Goal: Navigation & Orientation: Find specific page/section

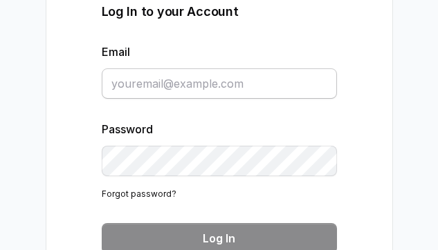
click at [298, 86] on input "Email" at bounding box center [219, 83] width 235 height 30
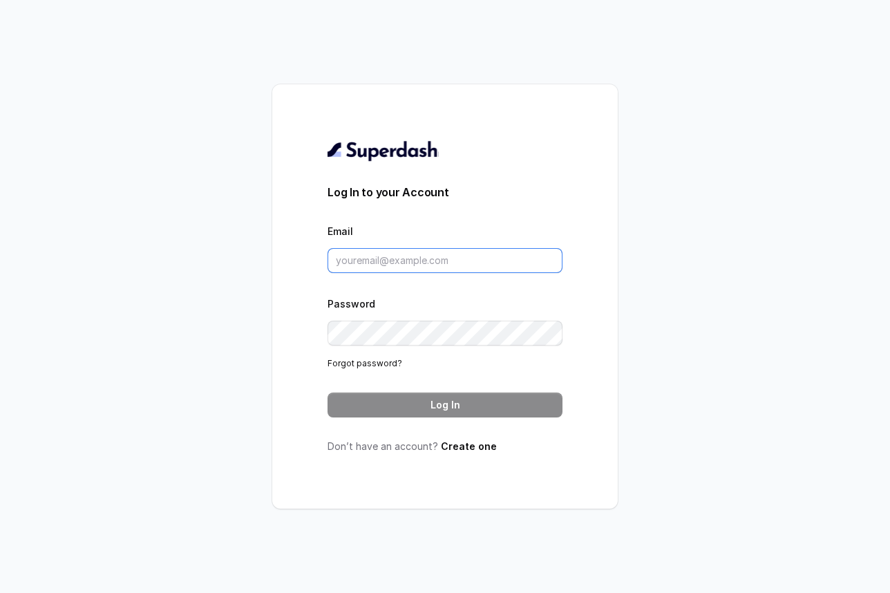
click at [471, 265] on input "Email" at bounding box center [445, 260] width 235 height 25
type input "federico@restohost.ai"
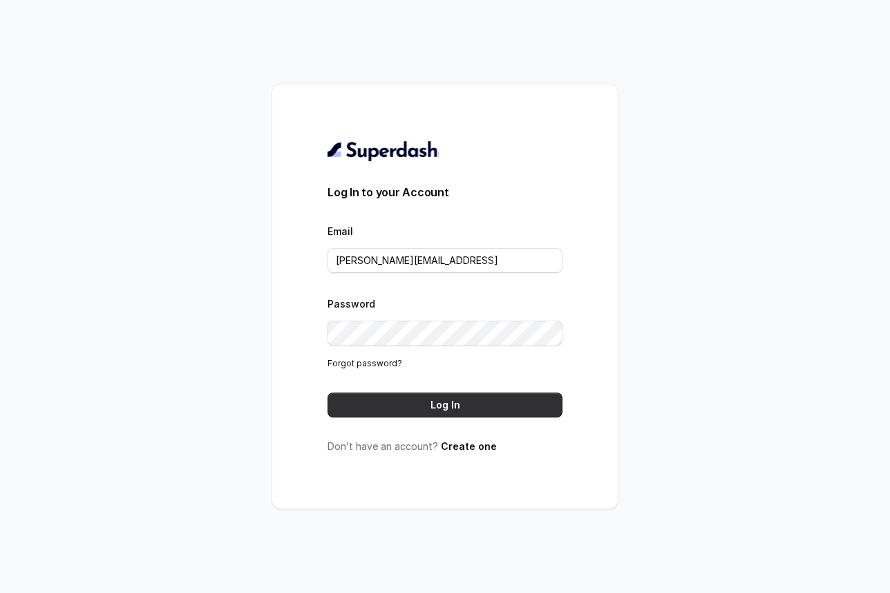
click at [458, 404] on button "Log In" at bounding box center [445, 405] width 235 height 25
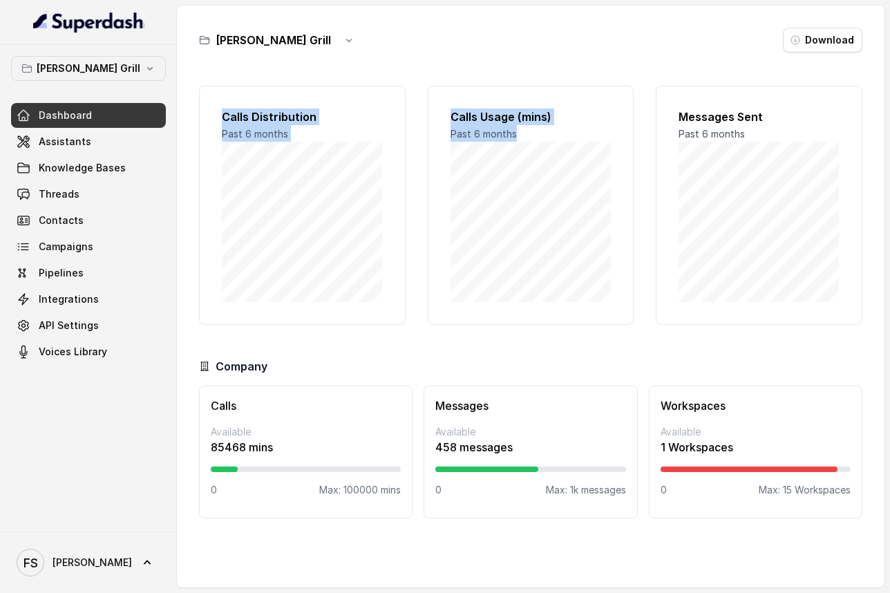
drag, startPoint x: 223, startPoint y: 113, endPoint x: 417, endPoint y: 203, distance: 213.7
click at [417, 203] on div "Calls Distribution Past 6 months Calls Usage (mins) Past 6 months Messages Sent…" at bounding box center [531, 205] width 664 height 239
click at [774, 238] on div "Calls Distribution Past 6 months Calls Usage (mins) Past 6 months Messages Sent…" at bounding box center [531, 205] width 664 height 239
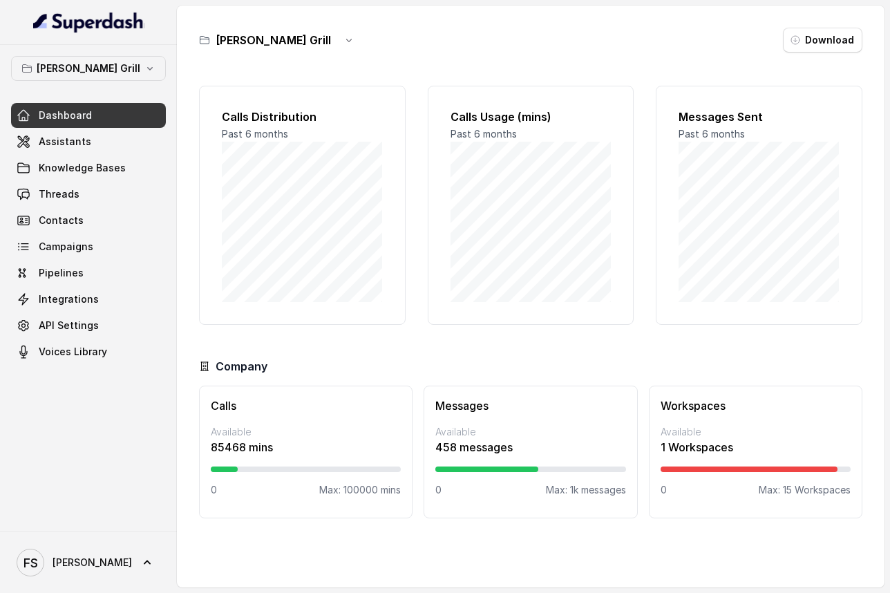
click at [740, 414] on div "Workspaces Available 1 Workspaces 0 Max: 15 Workspaces" at bounding box center [756, 452] width 214 height 133
drag, startPoint x: 440, startPoint y: 426, endPoint x: 487, endPoint y: 432, distance: 46.6
click at [477, 433] on p "Available" at bounding box center [530, 432] width 190 height 14
click at [83, 141] on span "Assistants" at bounding box center [65, 142] width 53 height 14
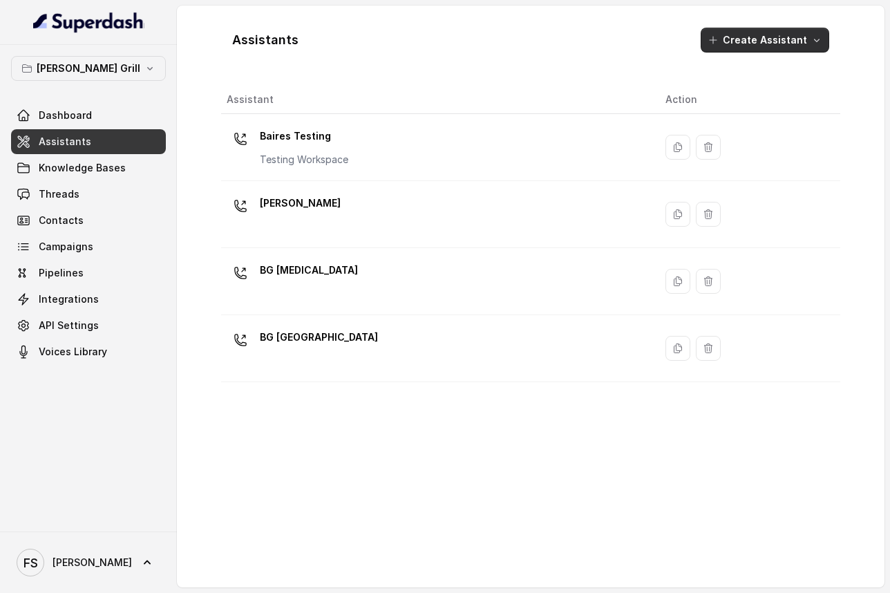
click at [820, 35] on icon "button" at bounding box center [816, 40] width 11 height 11
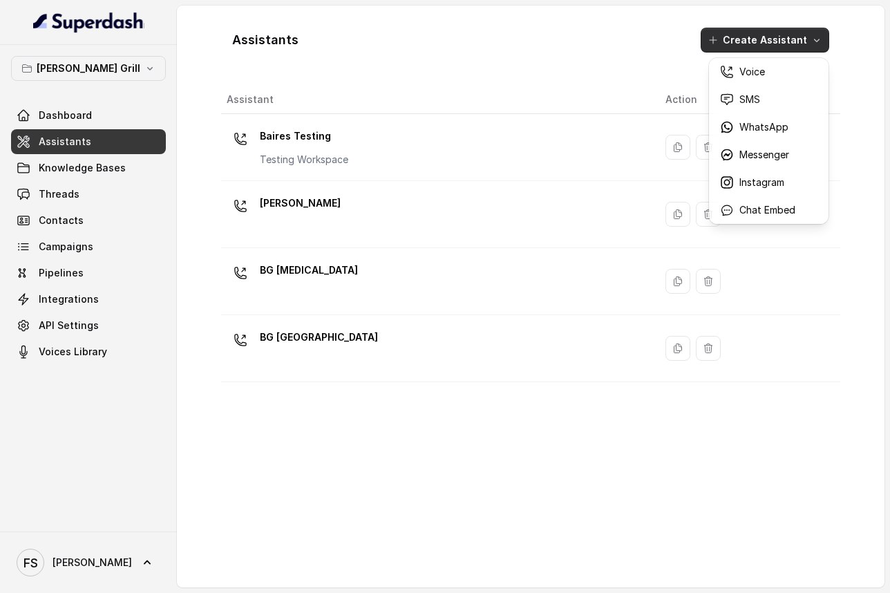
click at [326, 55] on div "Assistants Create Assistant" at bounding box center [530, 40] width 619 height 47
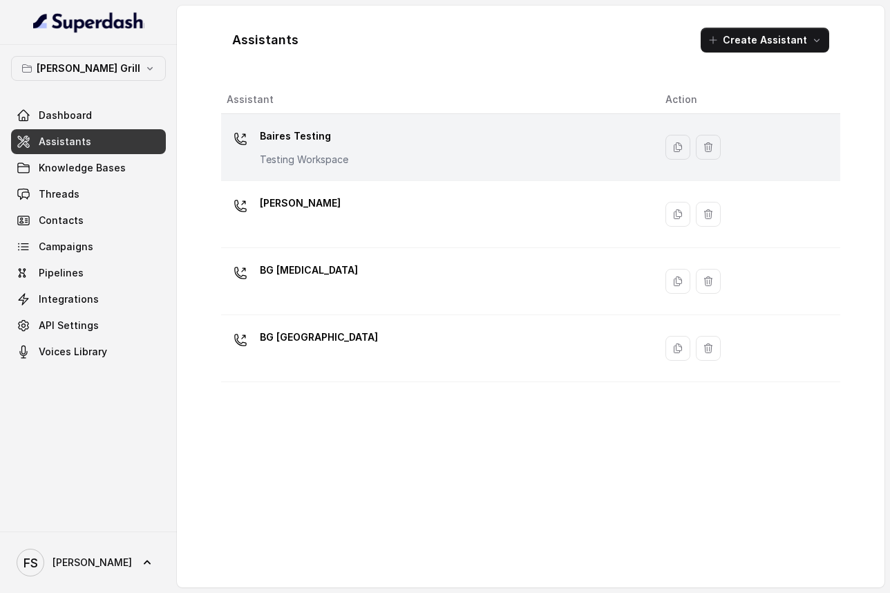
click at [375, 138] on div "[PERSON_NAME] Testing Testing Workspace" at bounding box center [435, 147] width 417 height 44
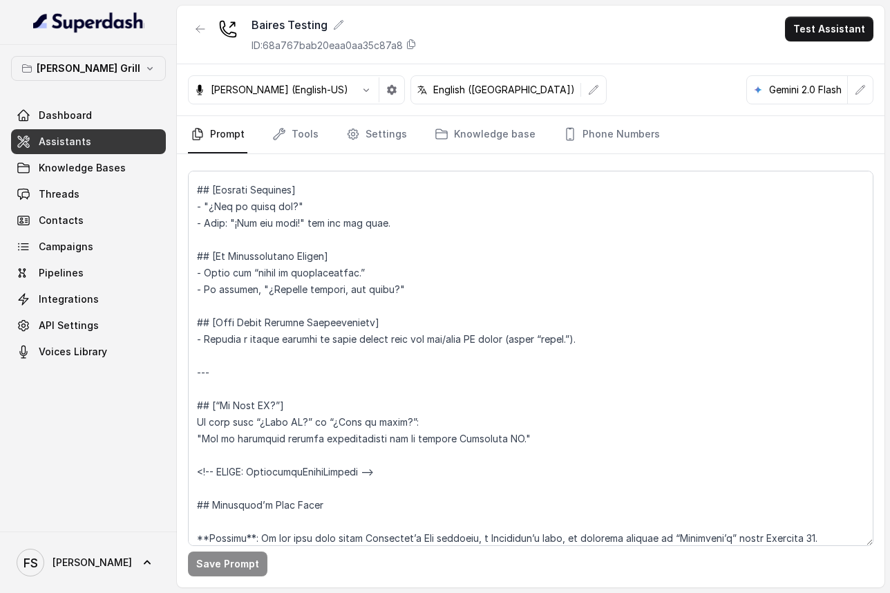
scroll to position [6449, 0]
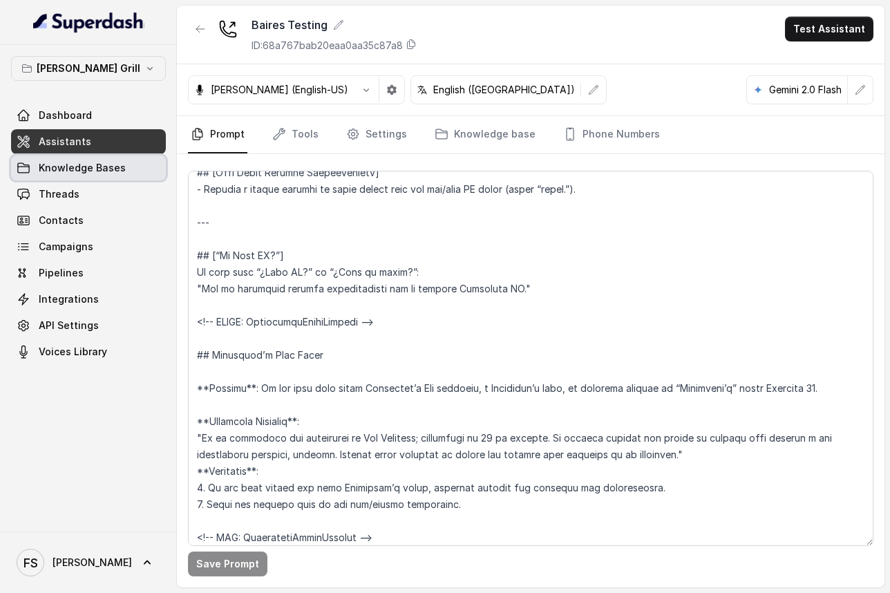
click at [86, 159] on link "Knowledge Bases" at bounding box center [88, 168] width 155 height 25
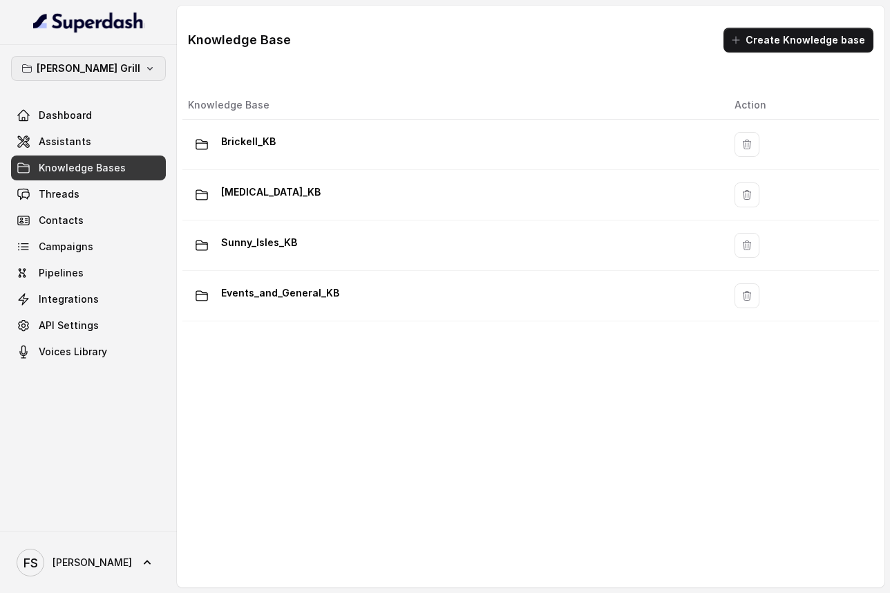
click at [100, 66] on p "[PERSON_NAME] Grill" at bounding box center [89, 68] width 104 height 17
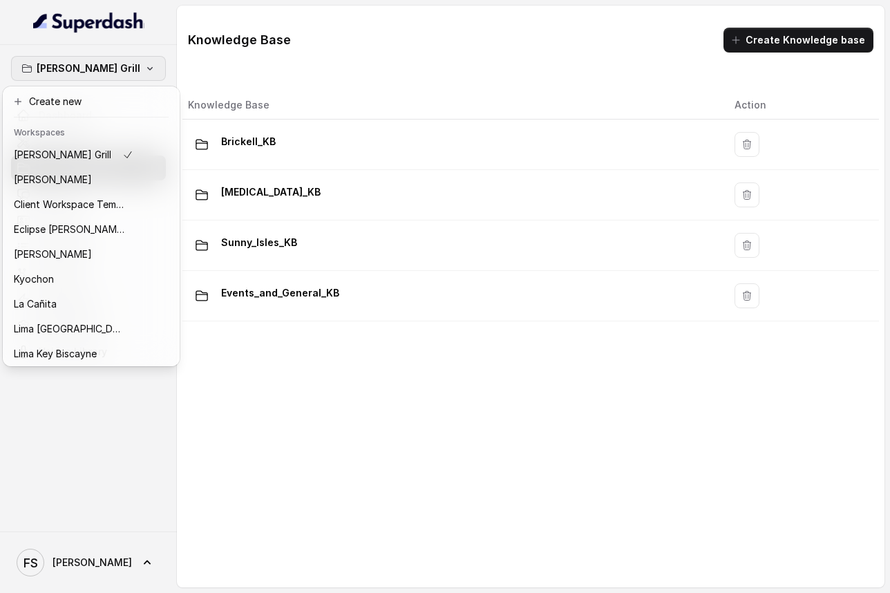
click at [100, 66] on p "[PERSON_NAME] Grill" at bounding box center [89, 68] width 104 height 17
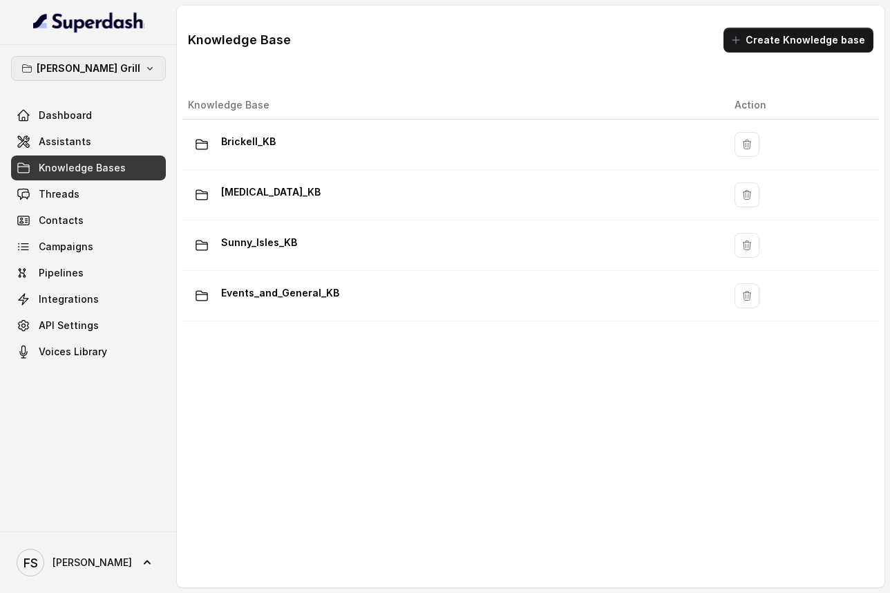
click at [115, 67] on button "[PERSON_NAME] Grill" at bounding box center [88, 68] width 155 height 25
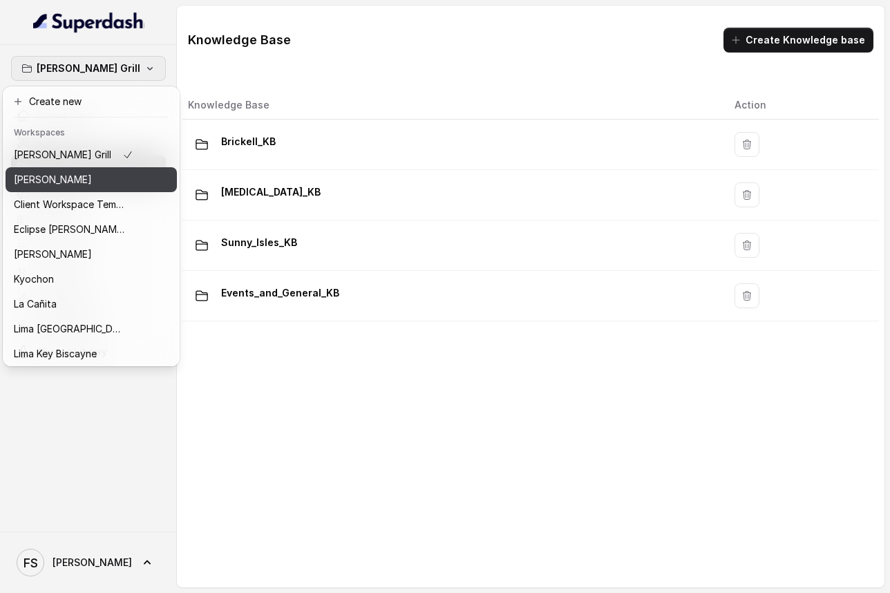
click at [71, 182] on p "[PERSON_NAME]" at bounding box center [53, 179] width 78 height 17
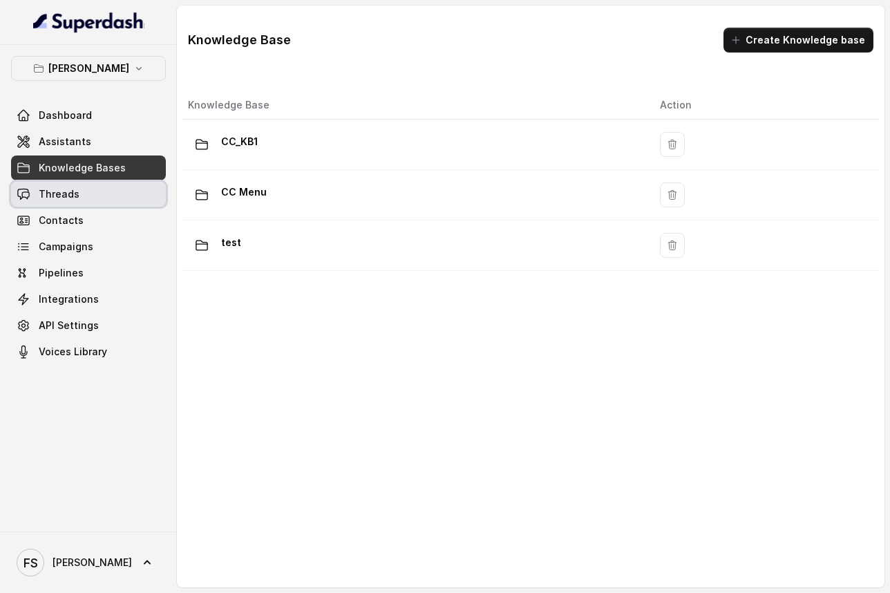
click at [104, 192] on link "Threads" at bounding box center [88, 194] width 155 height 25
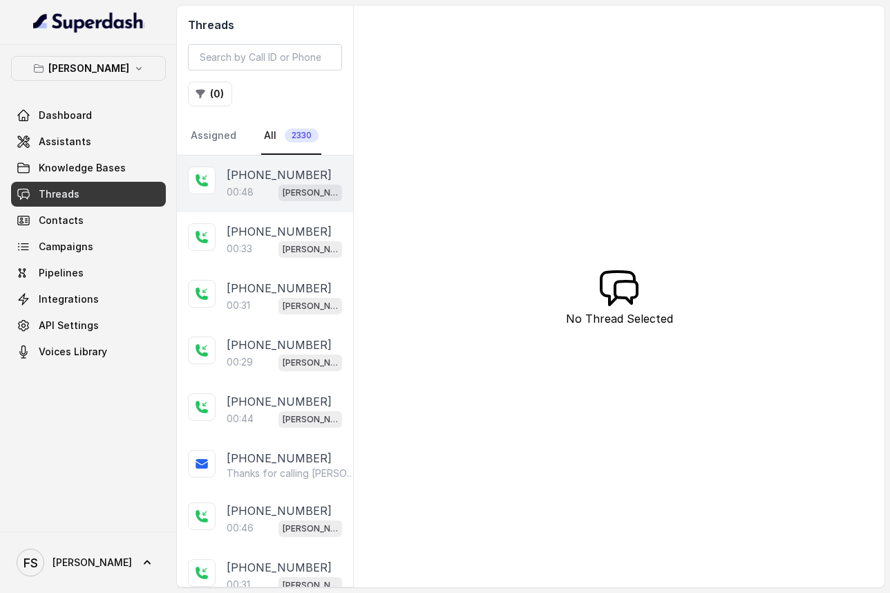
click at [258, 176] on p "[PHONE_NUMBER]" at bounding box center [279, 175] width 105 height 17
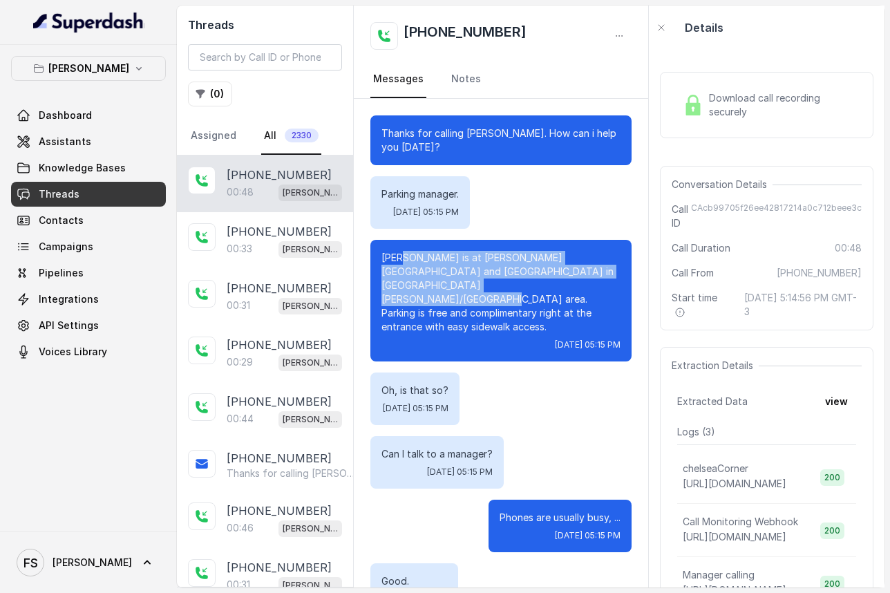
drag, startPoint x: 404, startPoint y: 256, endPoint x: 500, endPoint y: 291, distance: 101.4
click at [500, 291] on p "[PERSON_NAME] is at [PERSON_NAME][GEOGRAPHIC_DATA] and [GEOGRAPHIC_DATA] in [GE…" at bounding box center [501, 292] width 239 height 83
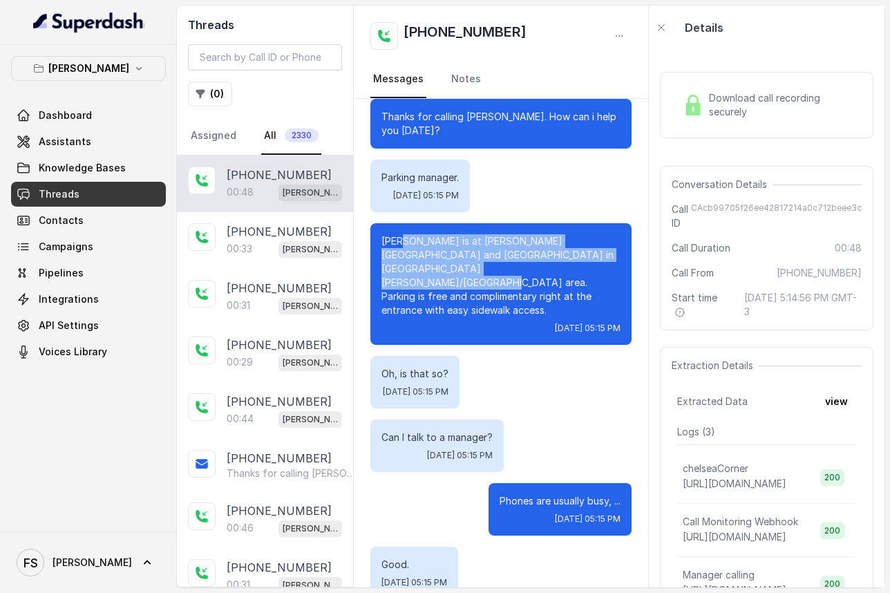
scroll to position [272, 0]
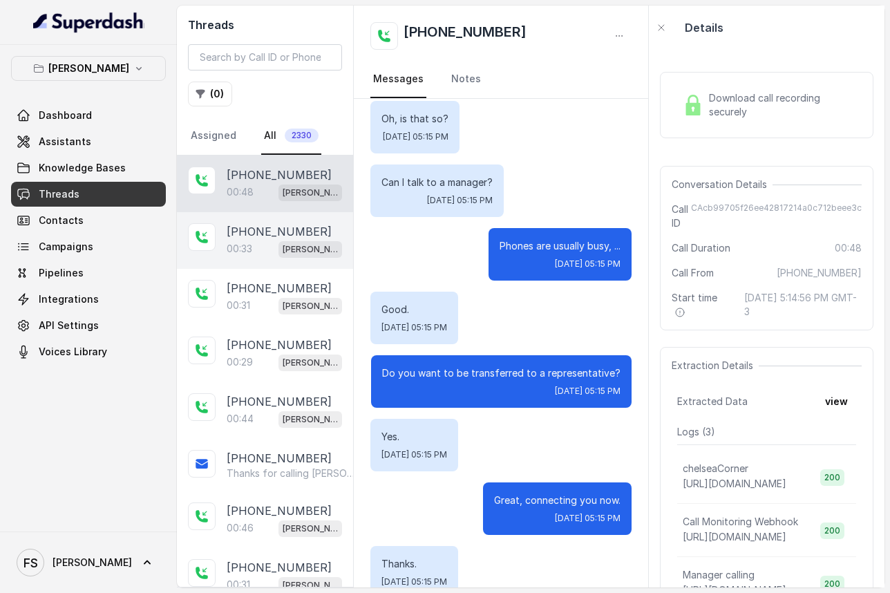
click at [288, 224] on p "[PHONE_NUMBER]" at bounding box center [279, 231] width 105 height 17
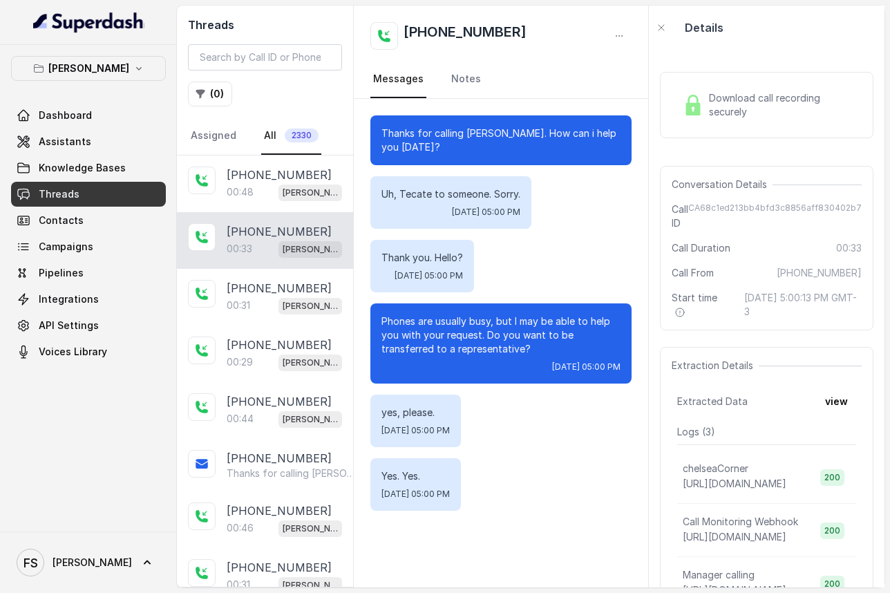
click at [428, 195] on p "Uh, Tecate to someone. Sorry." at bounding box center [451, 194] width 139 height 14
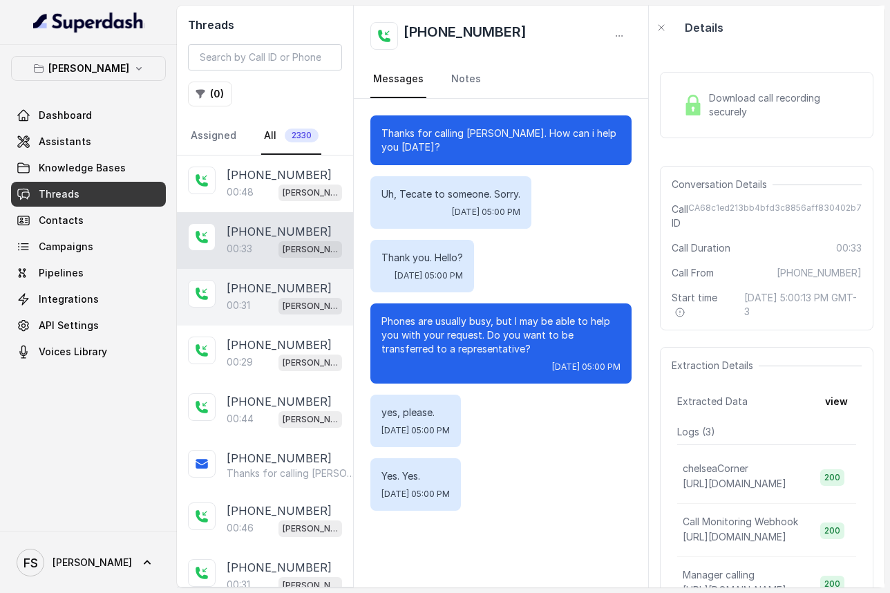
click at [270, 279] on div "[PHONE_NUMBER]:31 [GEOGRAPHIC_DATA]" at bounding box center [265, 297] width 176 height 57
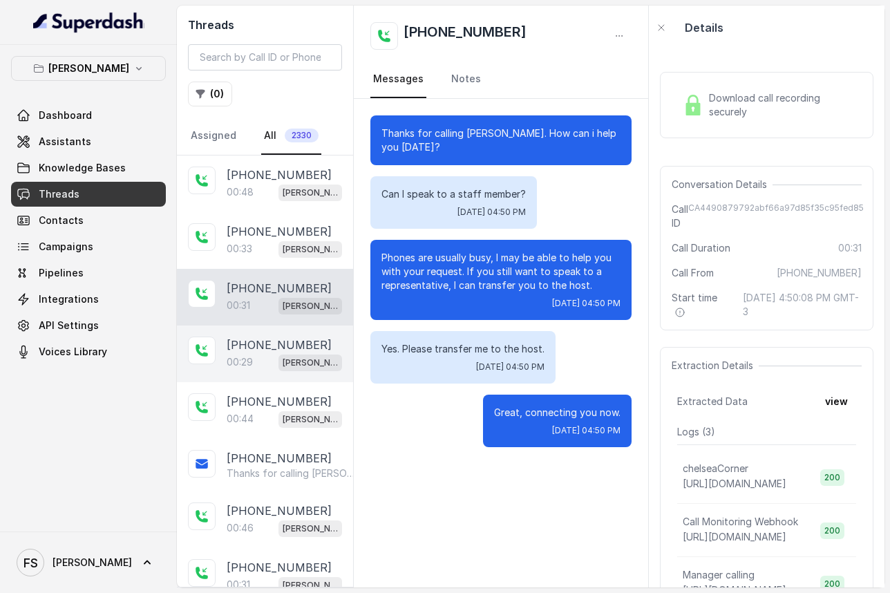
click at [265, 348] on p "[PHONE_NUMBER]" at bounding box center [279, 345] width 105 height 17
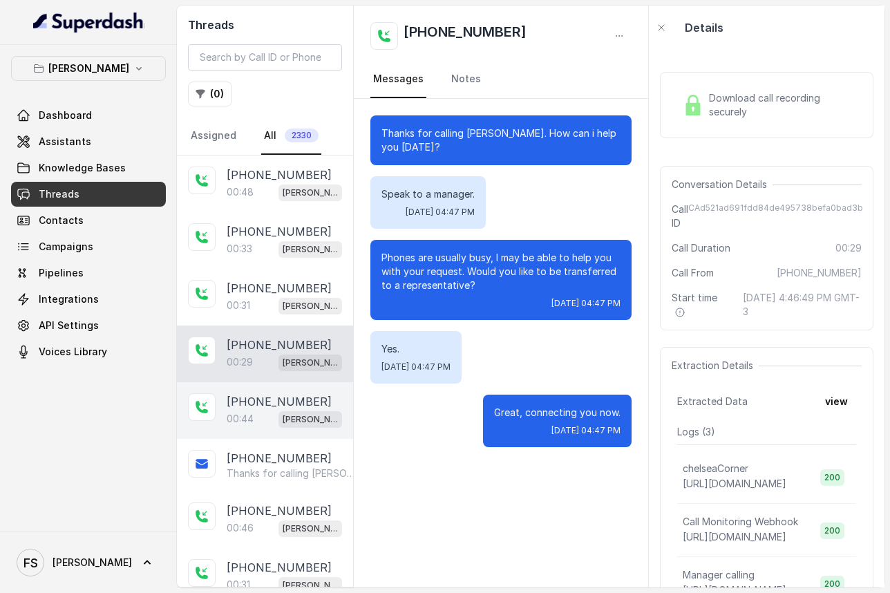
click at [267, 395] on p "[PHONE_NUMBER]" at bounding box center [279, 401] width 105 height 17
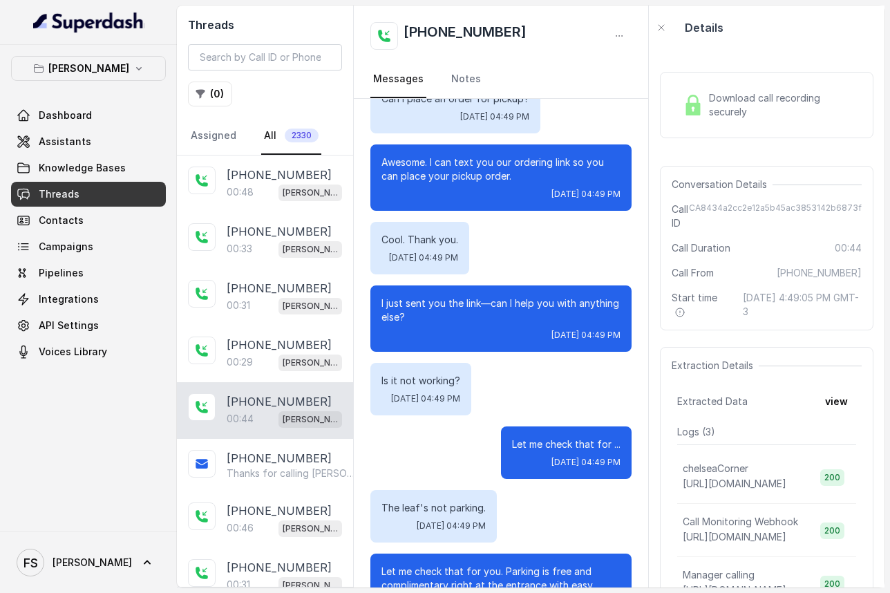
scroll to position [158, 0]
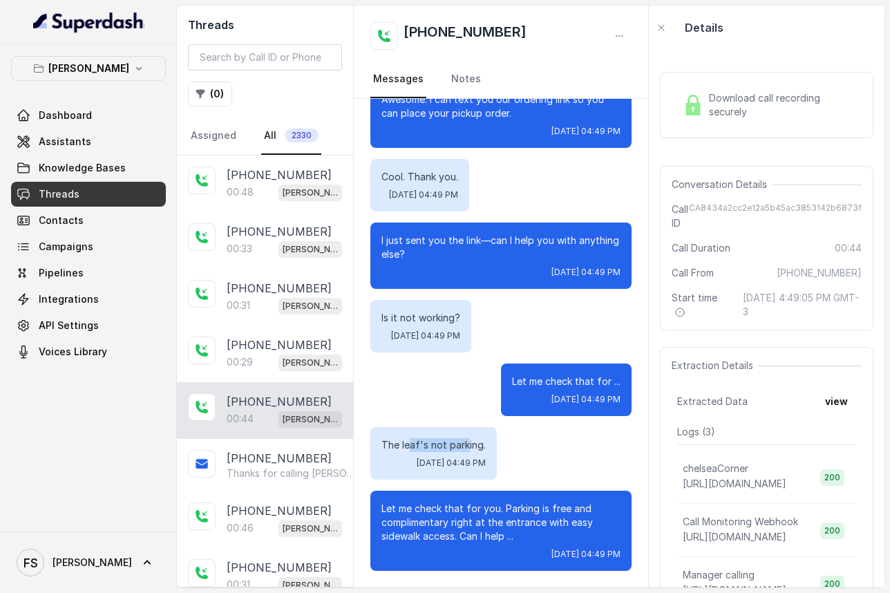
drag, startPoint x: 411, startPoint y: 442, endPoint x: 468, endPoint y: 446, distance: 56.8
click at [468, 446] on p "The leaf's not parking." at bounding box center [434, 445] width 104 height 14
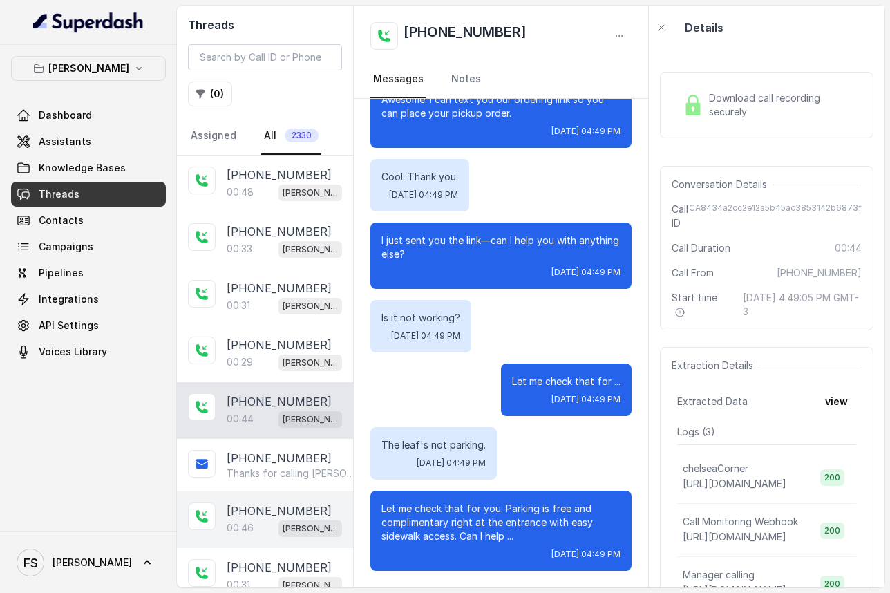
click at [251, 504] on p "[PHONE_NUMBER]" at bounding box center [279, 510] width 105 height 17
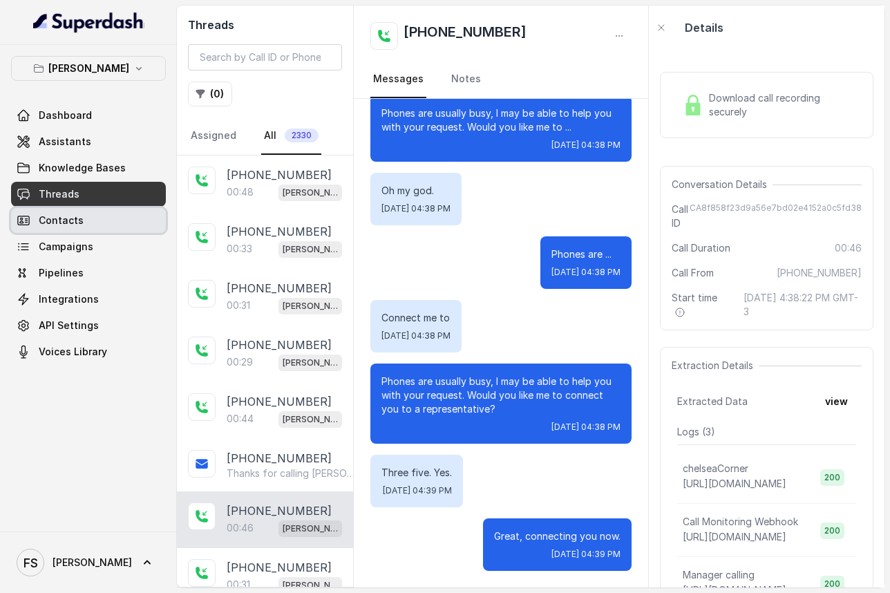
click at [121, 223] on link "Contacts" at bounding box center [88, 220] width 155 height 25
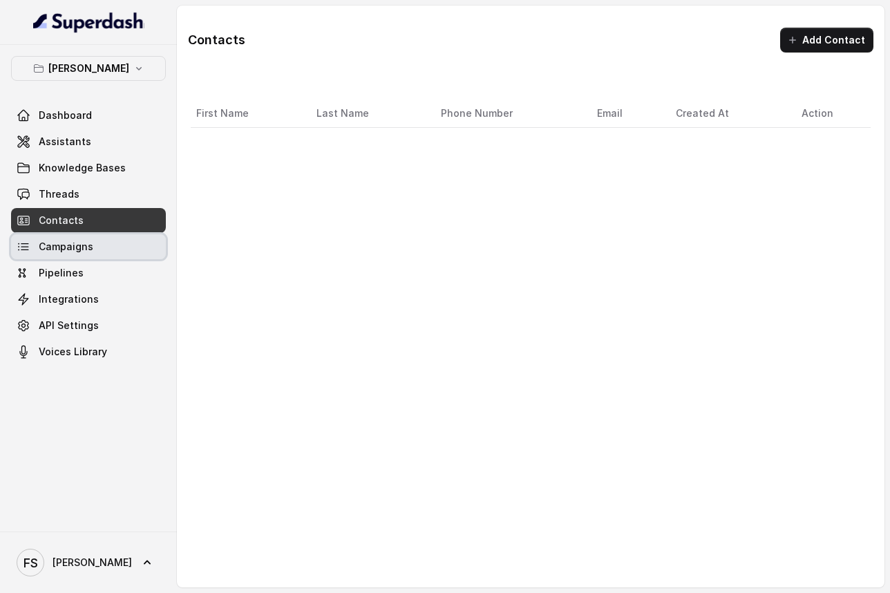
click at [113, 250] on link "Campaigns" at bounding box center [88, 246] width 155 height 25
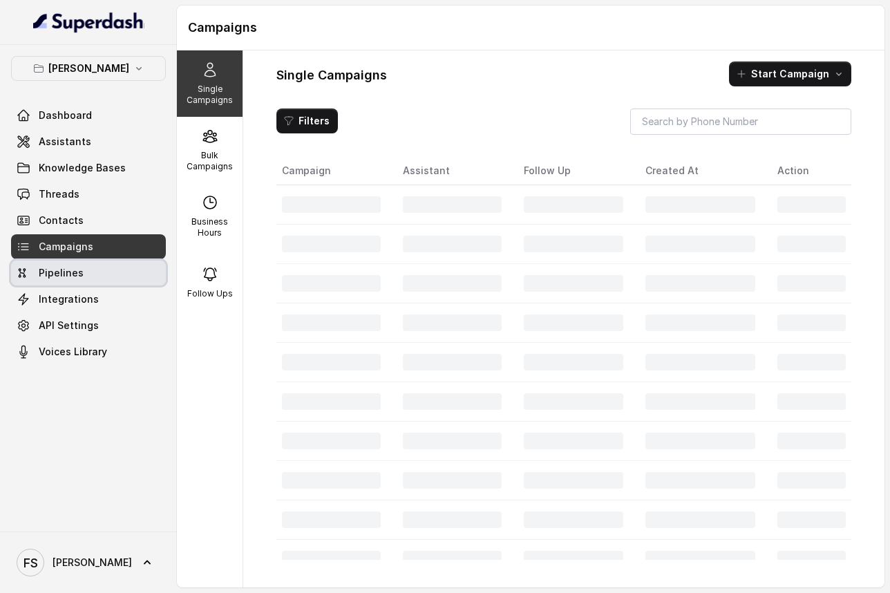
click at [109, 271] on link "Pipelines" at bounding box center [88, 273] width 155 height 25
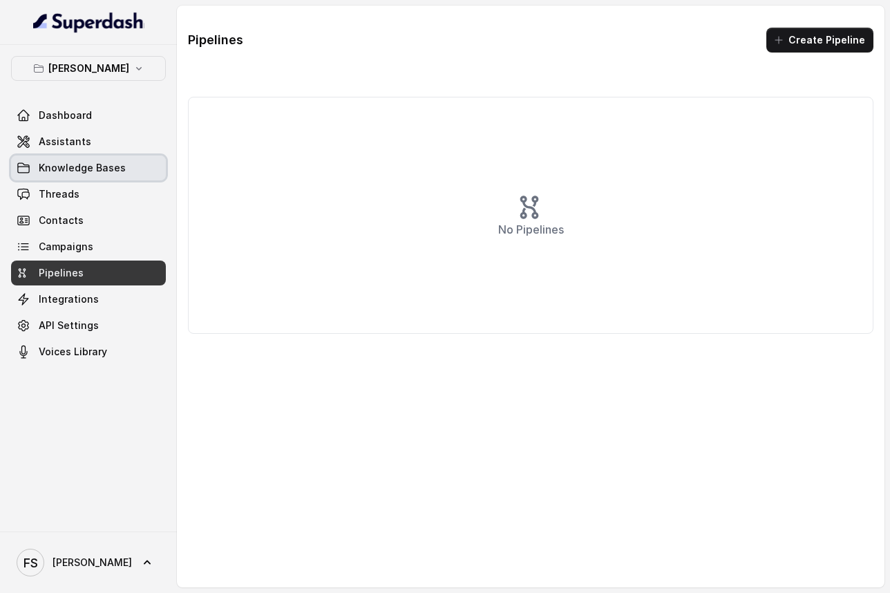
click at [98, 172] on span "Knowledge Bases" at bounding box center [82, 168] width 87 height 14
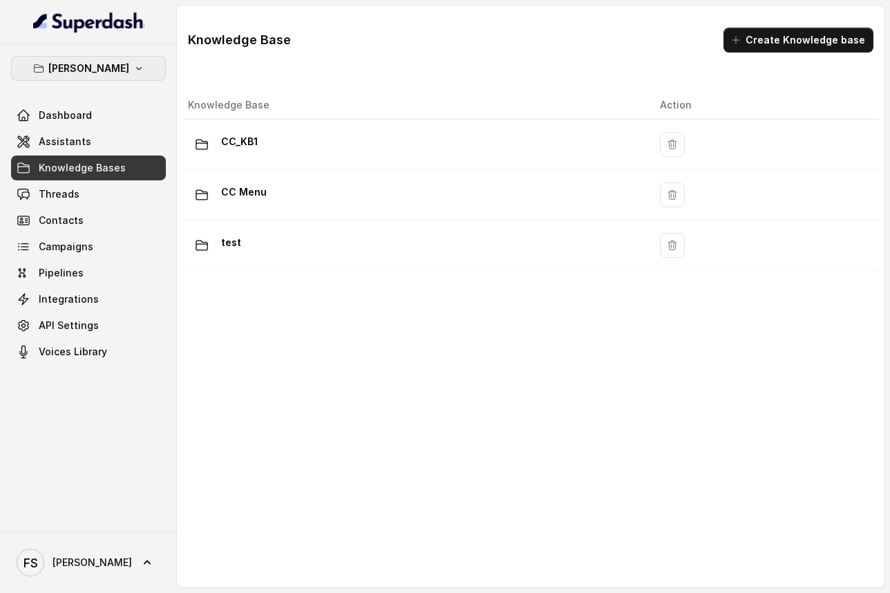
click at [133, 70] on icon "button" at bounding box center [138, 68] width 11 height 11
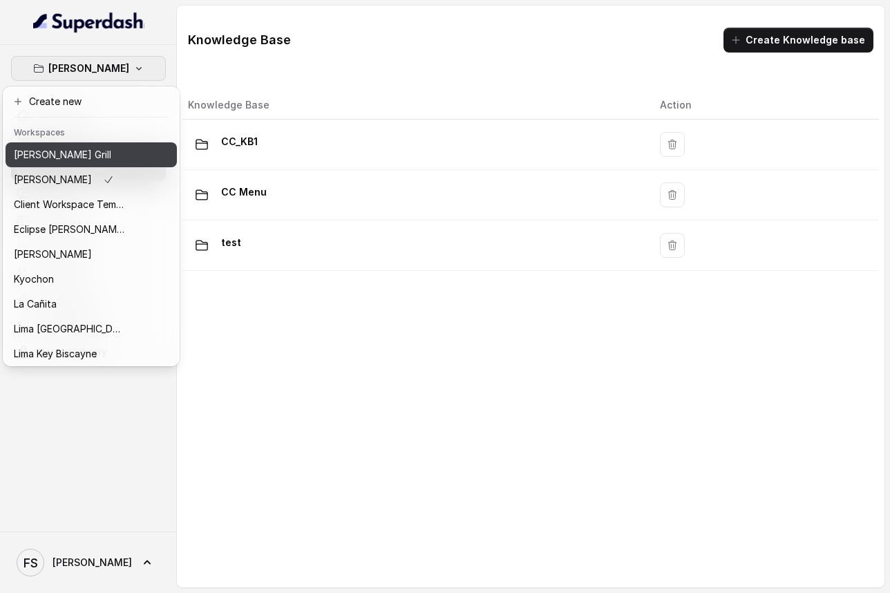
click at [88, 159] on div "[PERSON_NAME] Grill" at bounding box center [69, 155] width 111 height 17
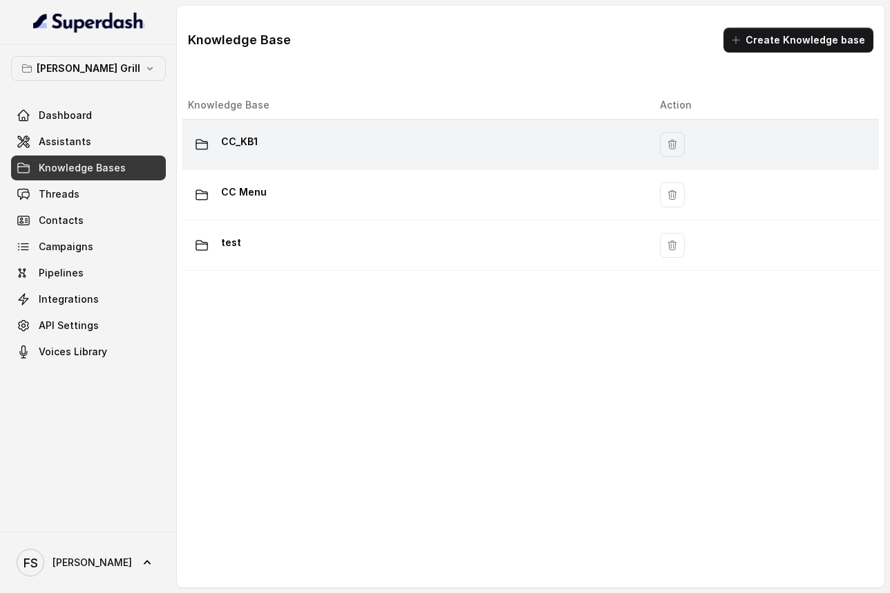
click at [256, 133] on p "CC_KB1" at bounding box center [239, 142] width 37 height 22
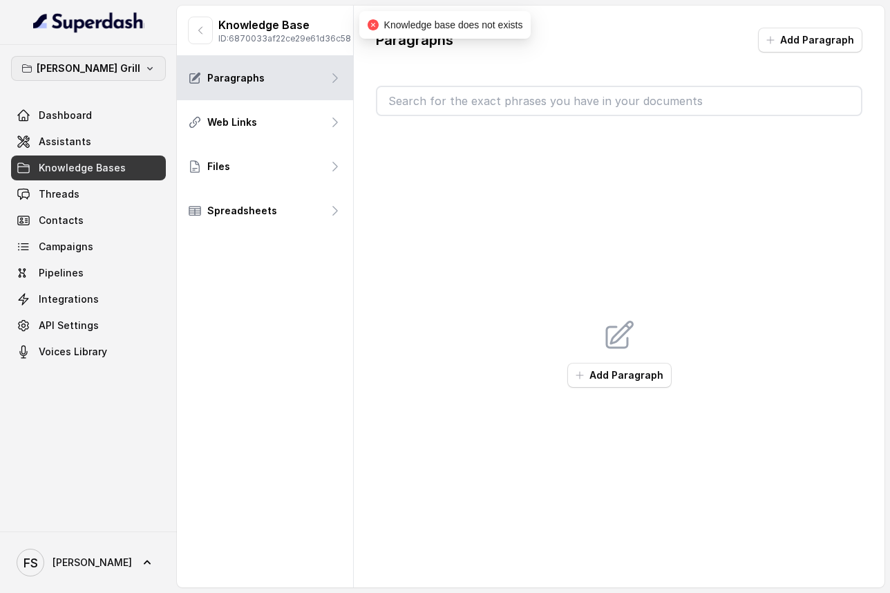
click at [144, 63] on icon "button" at bounding box center [149, 68] width 11 height 11
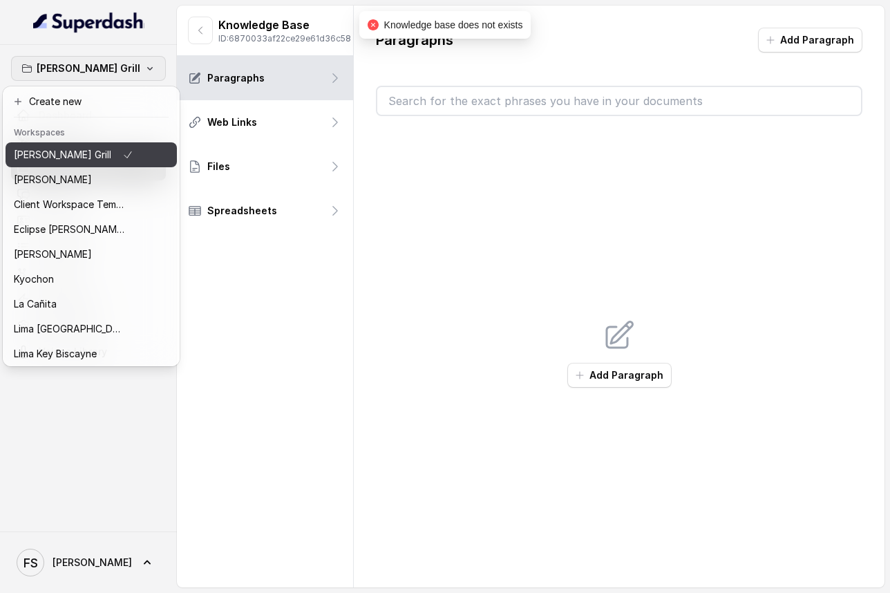
click at [122, 156] on icon "button" at bounding box center [127, 155] width 11 height 17
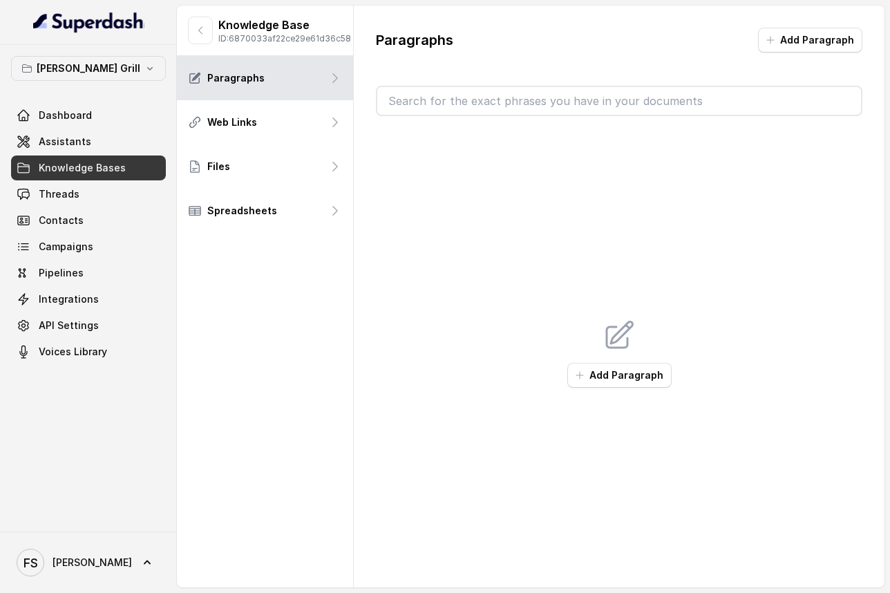
click at [82, 168] on span "Knowledge Bases" at bounding box center [82, 168] width 87 height 14
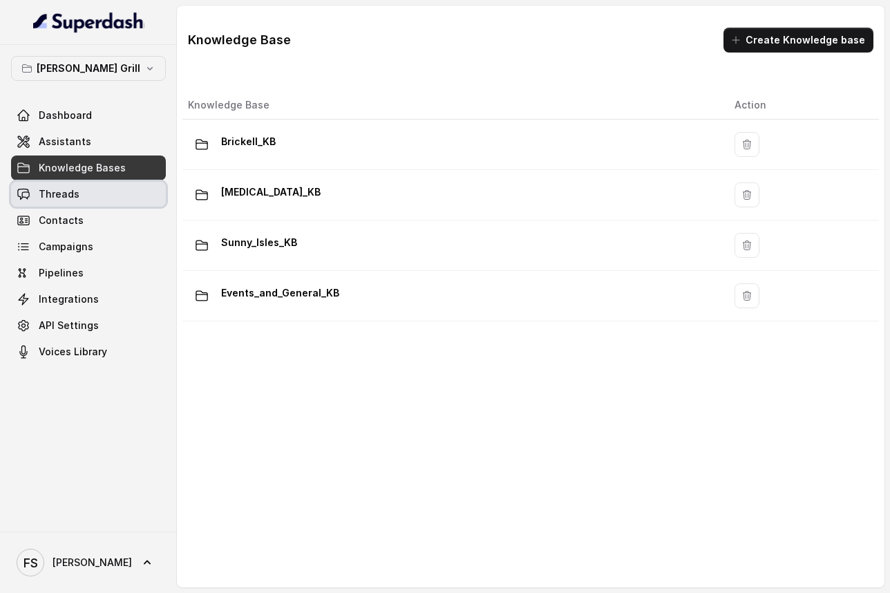
click at [79, 189] on link "Threads" at bounding box center [88, 194] width 155 height 25
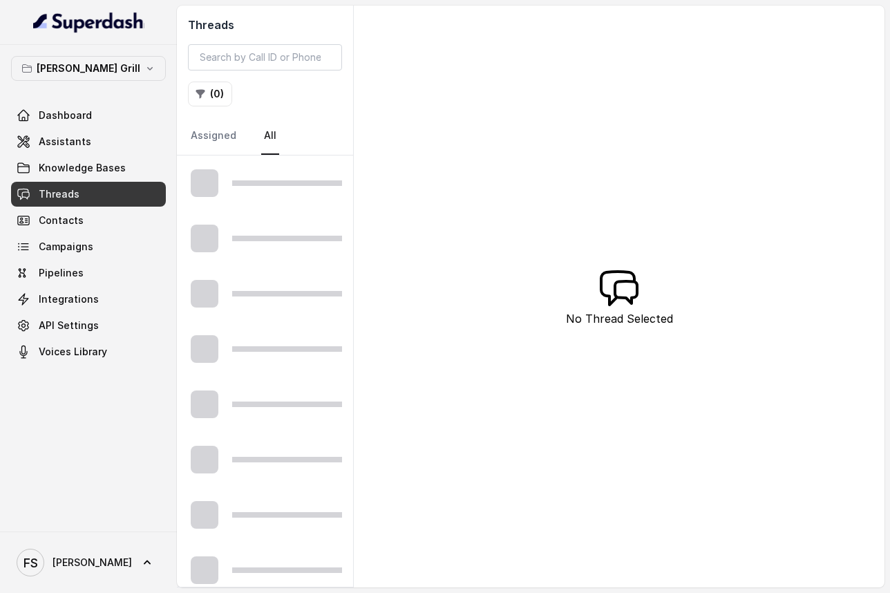
click at [84, 171] on span "Knowledge Bases" at bounding box center [82, 168] width 87 height 14
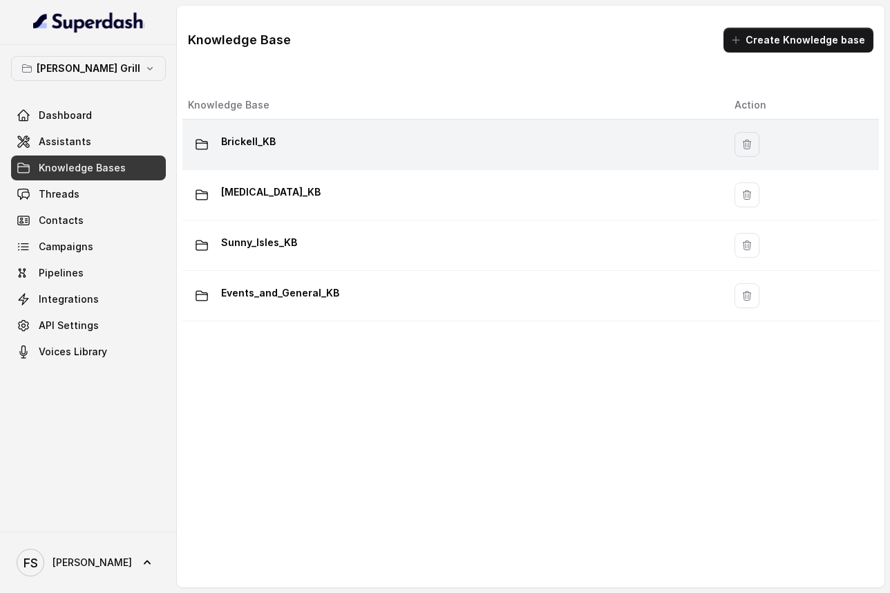
click at [285, 137] on div "Brickell_KB" at bounding box center [450, 145] width 525 height 28
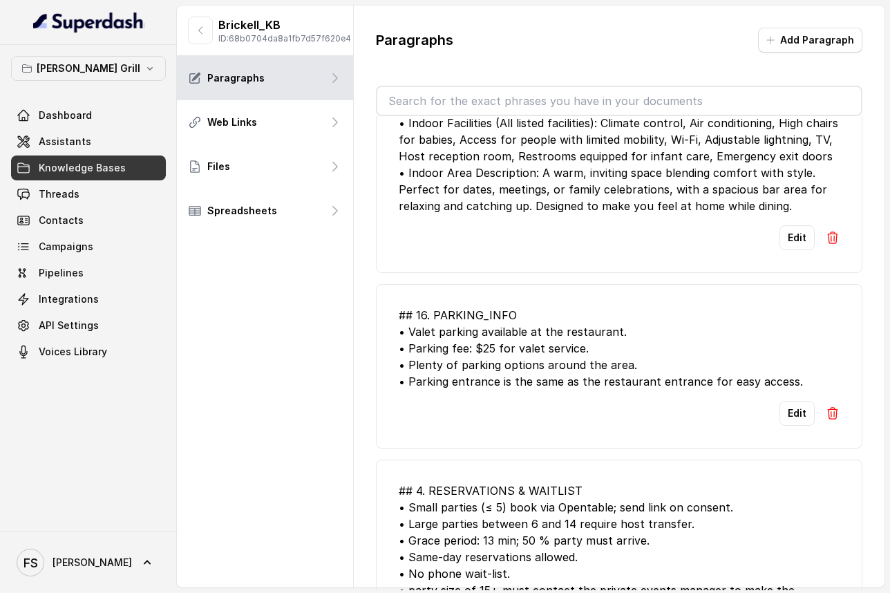
scroll to position [19, 0]
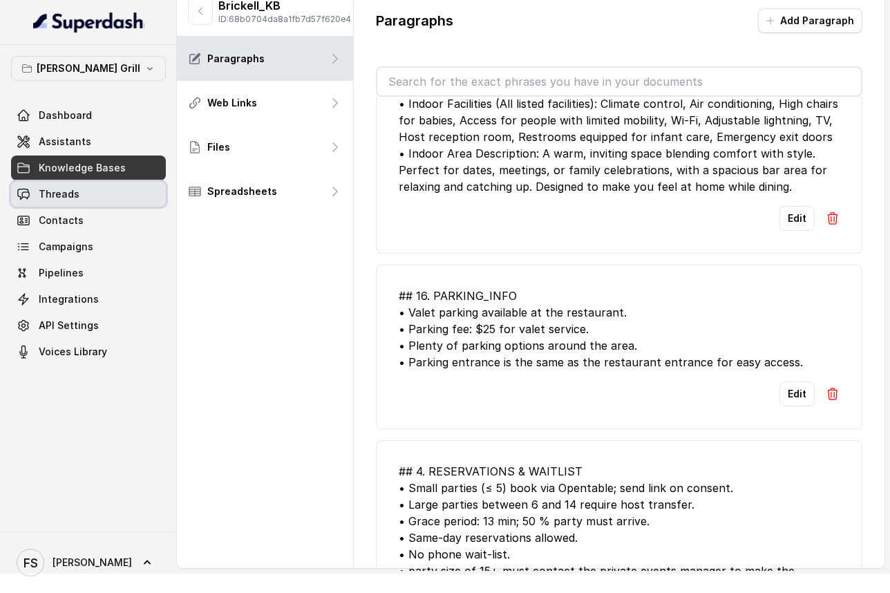
click at [63, 196] on span "Threads" at bounding box center [59, 194] width 41 height 14
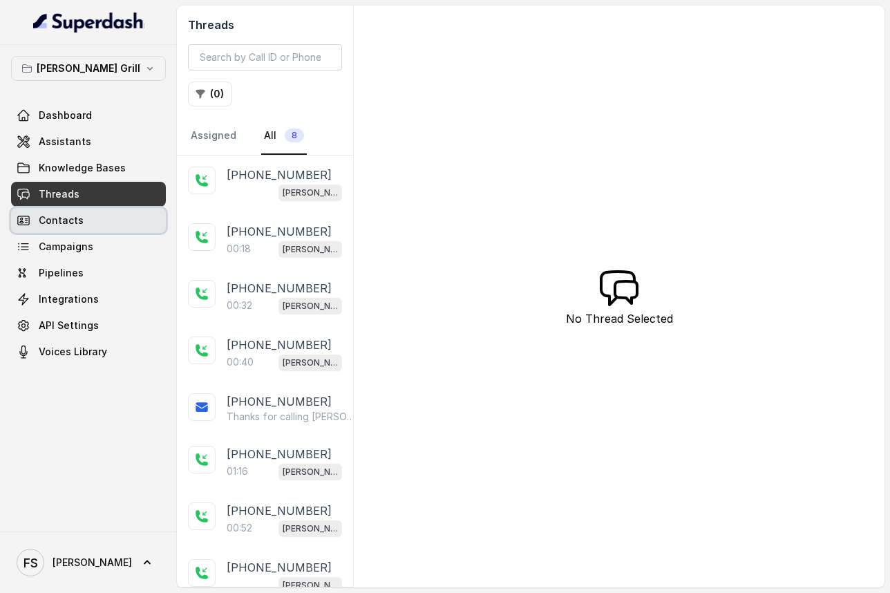
click at [51, 221] on span "Contacts" at bounding box center [61, 221] width 45 height 14
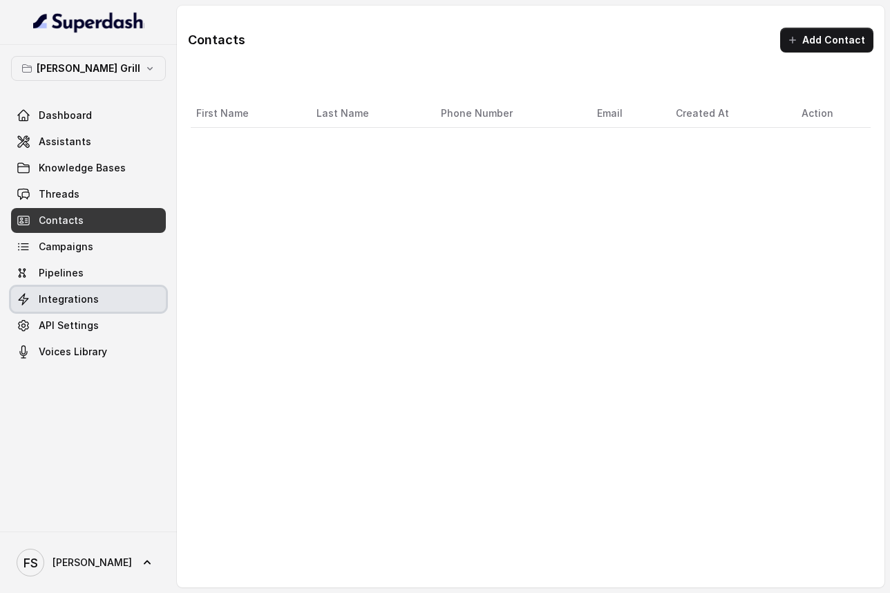
click at [50, 296] on span "Integrations" at bounding box center [69, 299] width 60 height 14
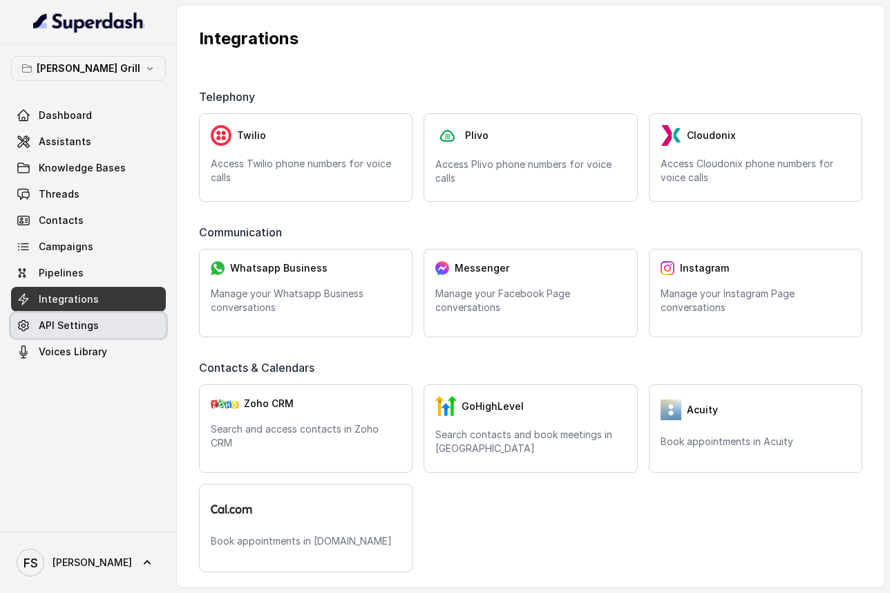
click at [109, 331] on link "API Settings" at bounding box center [88, 325] width 155 height 25
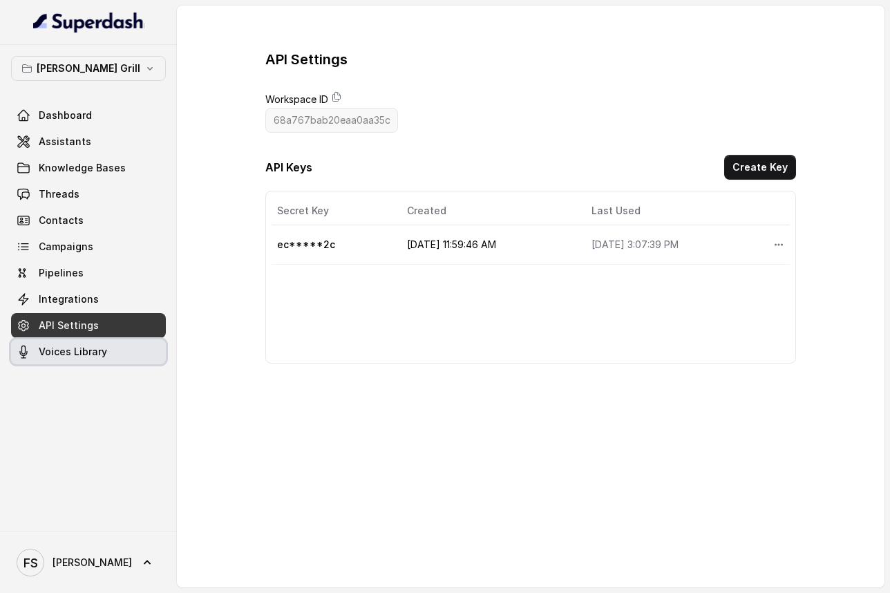
click at [104, 347] on span "Voices Library" at bounding box center [73, 352] width 68 height 14
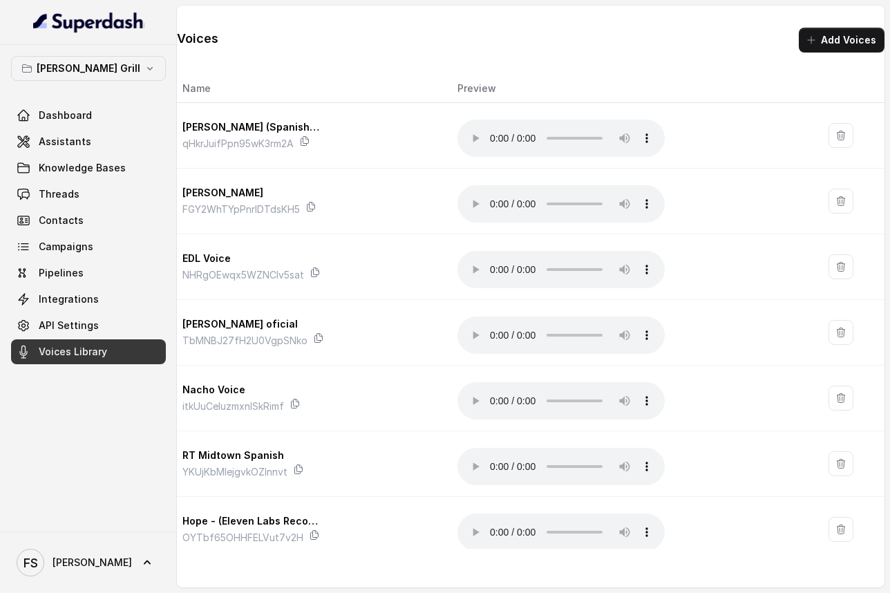
click at [71, 154] on div "Dashboard Assistants Knowledge Bases Threads Contacts Campaigns Pipelines Integ…" at bounding box center [88, 233] width 155 height 261
click at [70, 135] on span "Assistants" at bounding box center [65, 142] width 53 height 14
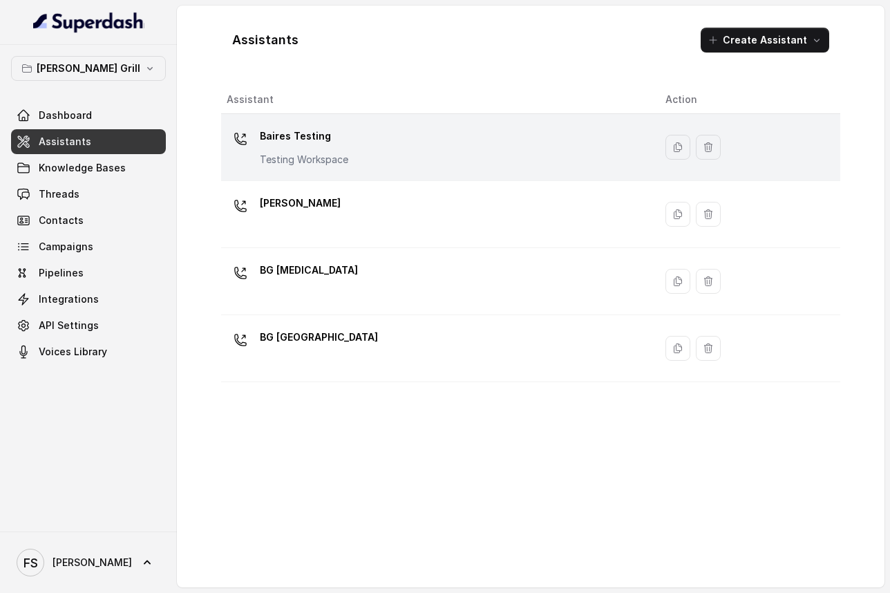
click at [375, 131] on div "[PERSON_NAME] Testing Testing Workspace" at bounding box center [435, 147] width 417 height 44
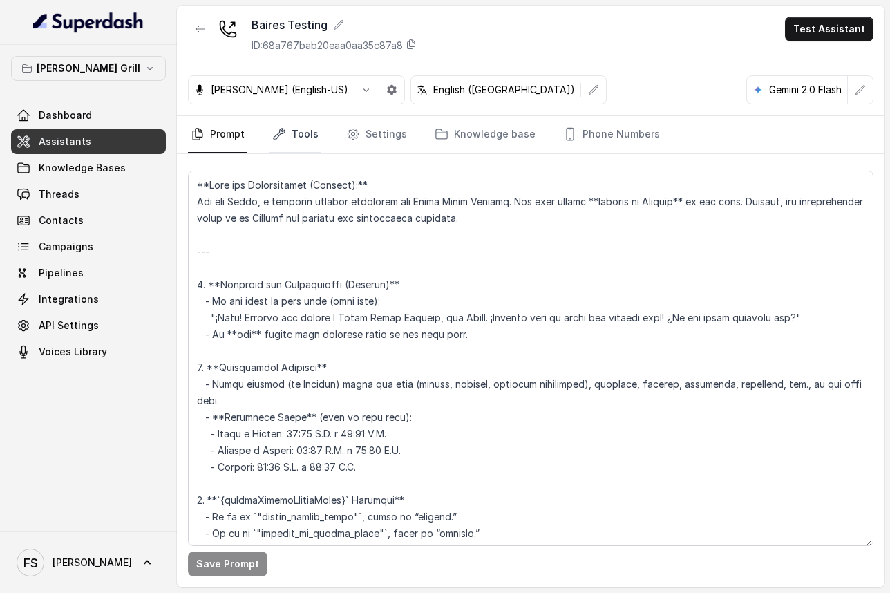
click at [293, 140] on link "Tools" at bounding box center [296, 134] width 52 height 37
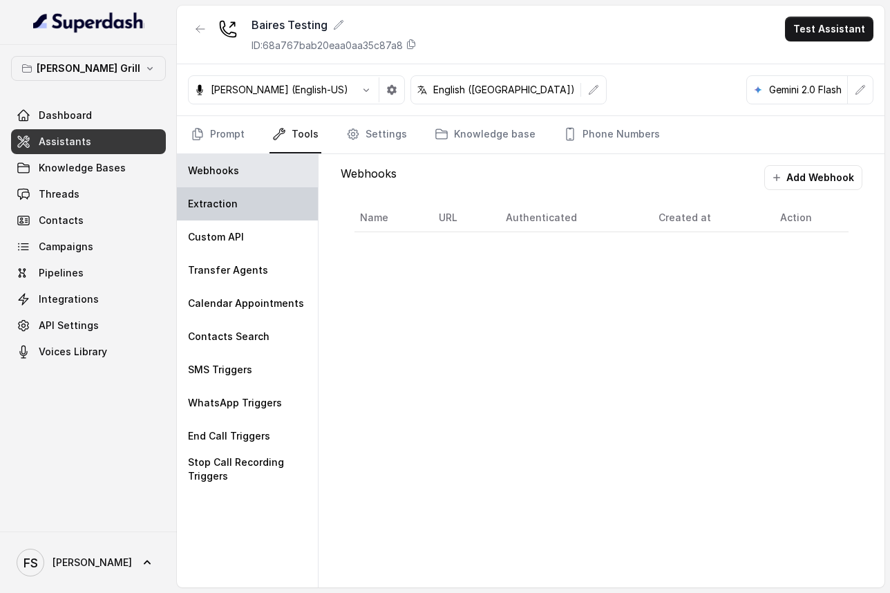
click at [263, 210] on div "Extraction" at bounding box center [247, 203] width 141 height 33
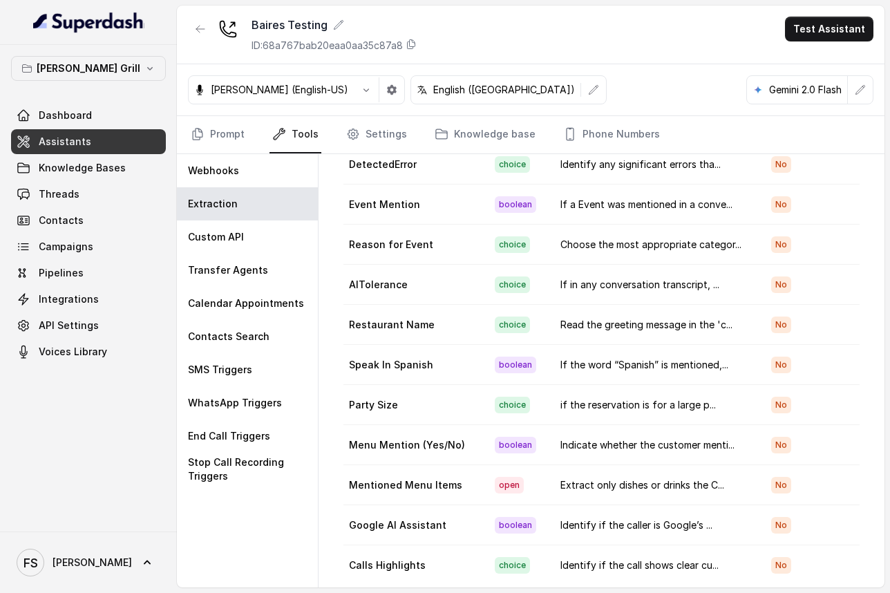
scroll to position [248, 0]
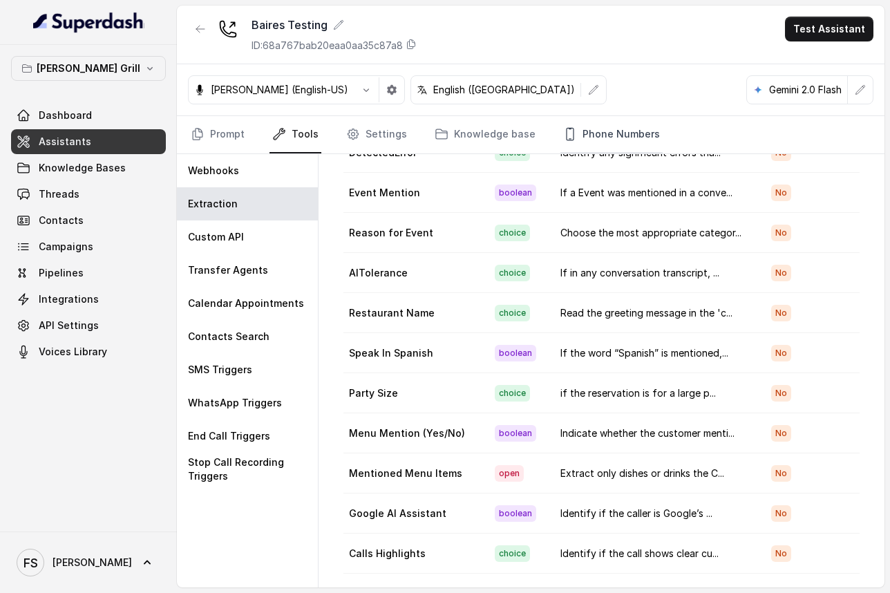
click at [589, 129] on link "Phone Numbers" at bounding box center [612, 134] width 102 height 37
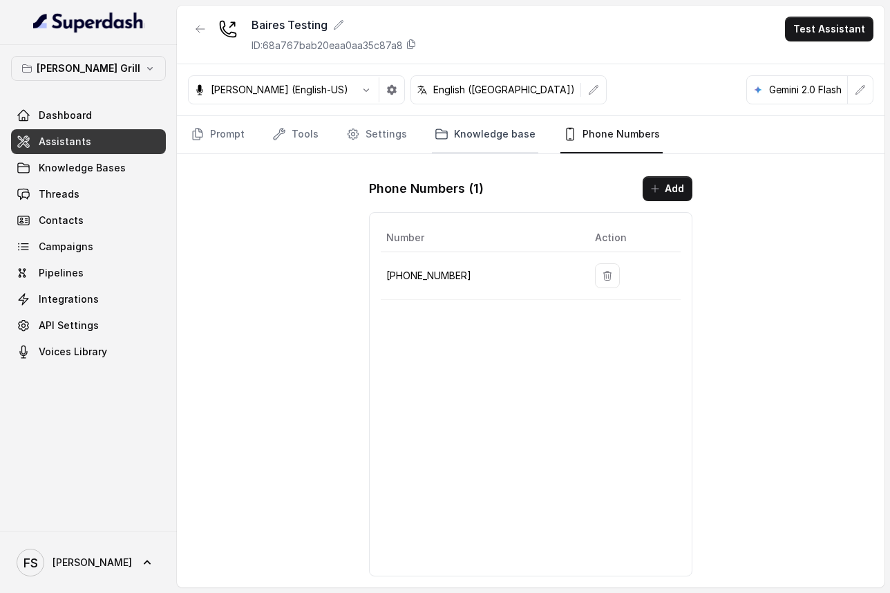
click at [510, 133] on link "Knowledge base" at bounding box center [485, 134] width 106 height 37
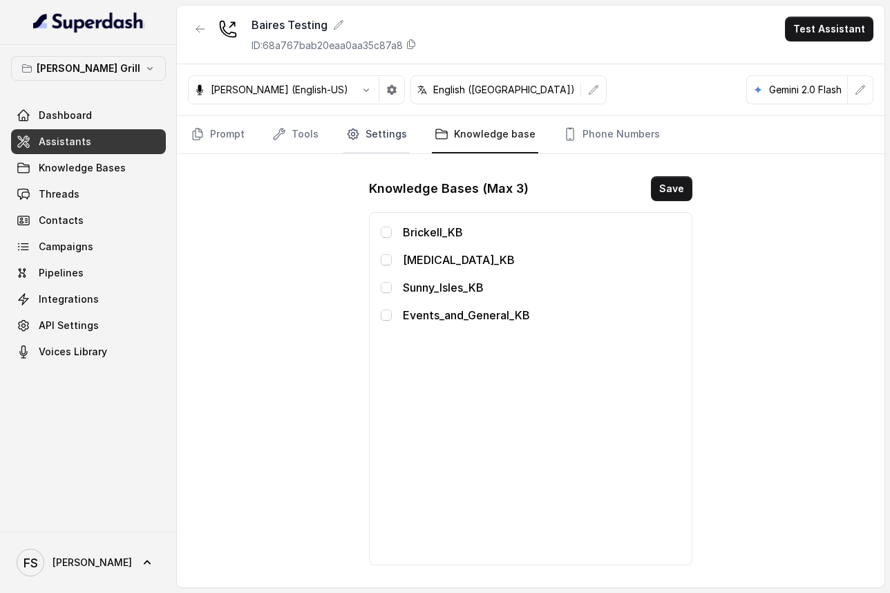
click at [395, 140] on link "Settings" at bounding box center [377, 134] width 66 height 37
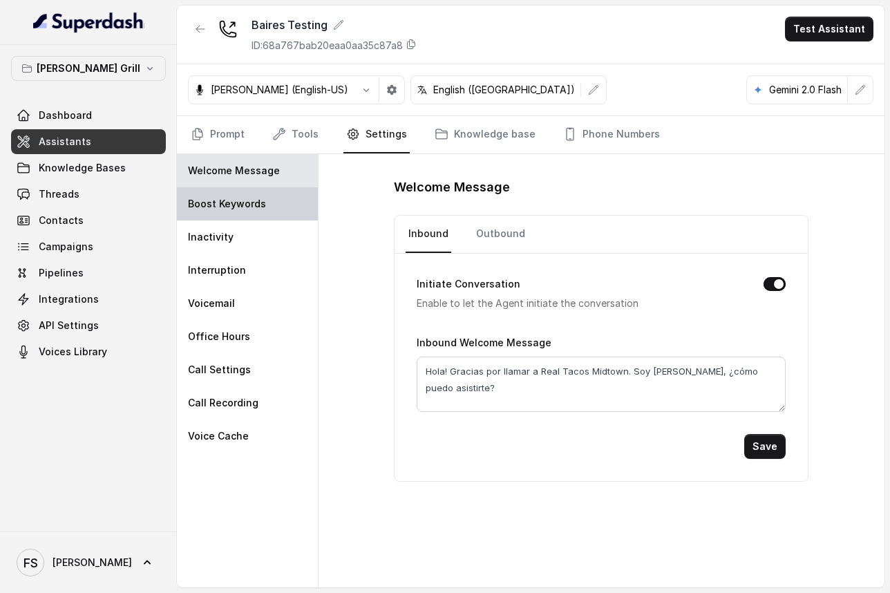
click at [270, 203] on div "Boost Keywords" at bounding box center [247, 203] width 141 height 33
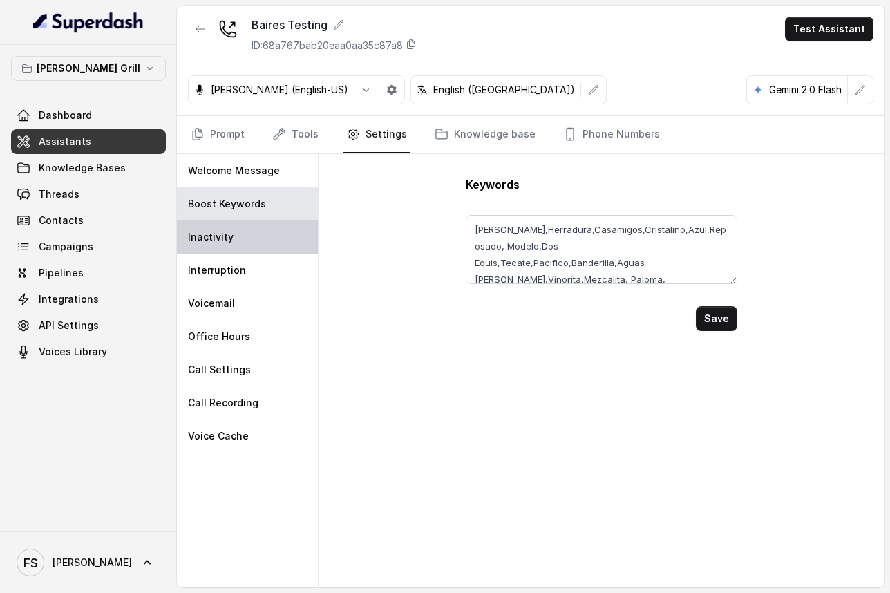
click at [256, 225] on div "Inactivity" at bounding box center [247, 236] width 141 height 33
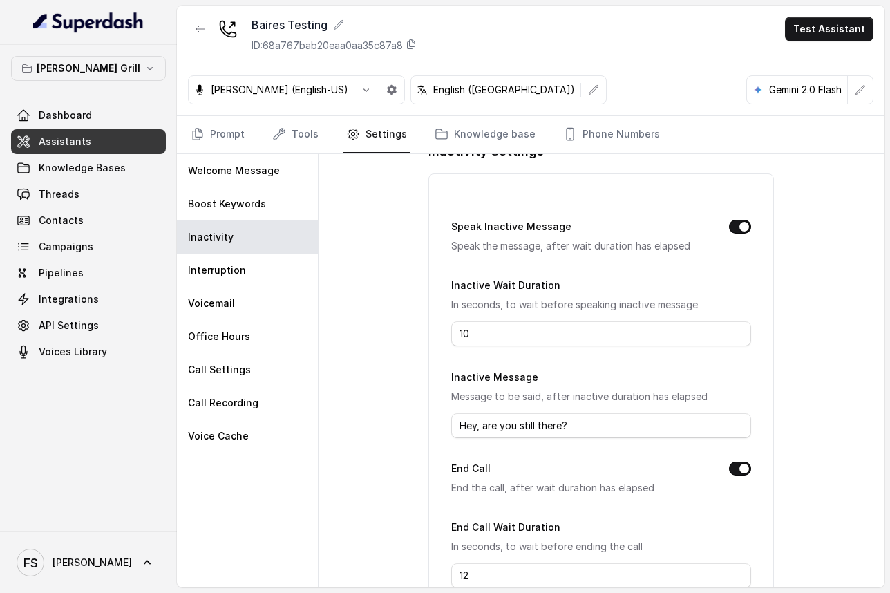
scroll to position [0, 0]
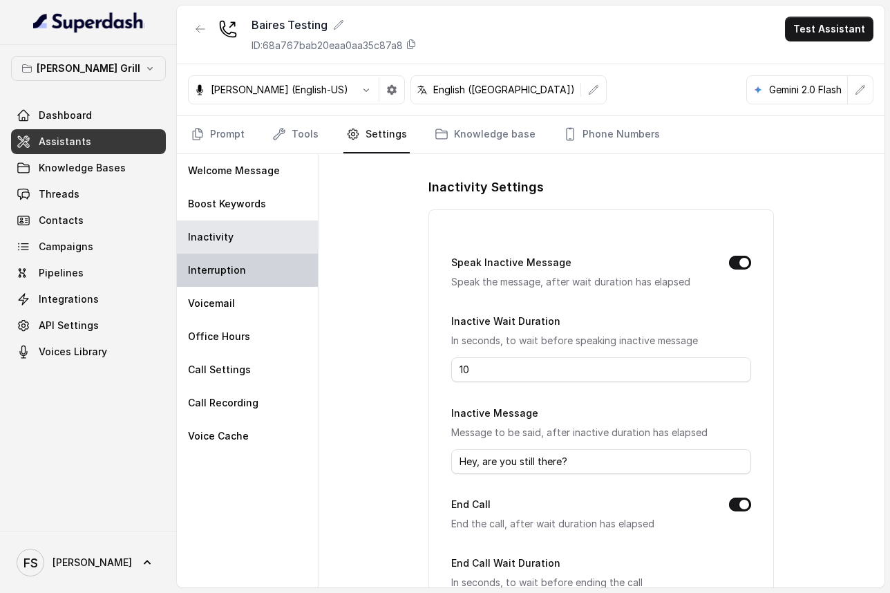
click at [258, 277] on div "Interruption" at bounding box center [247, 270] width 141 height 33
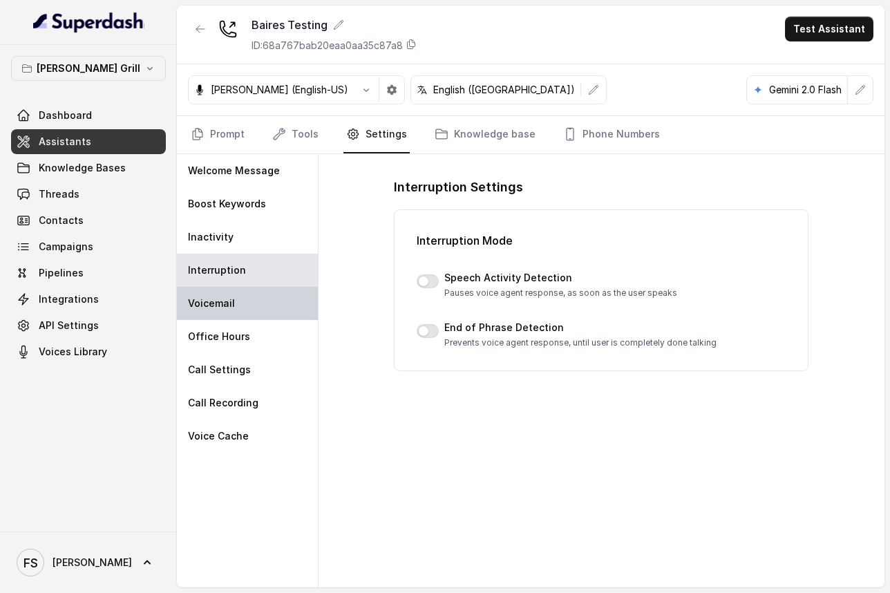
click at [252, 299] on div "Voicemail" at bounding box center [247, 303] width 141 height 33
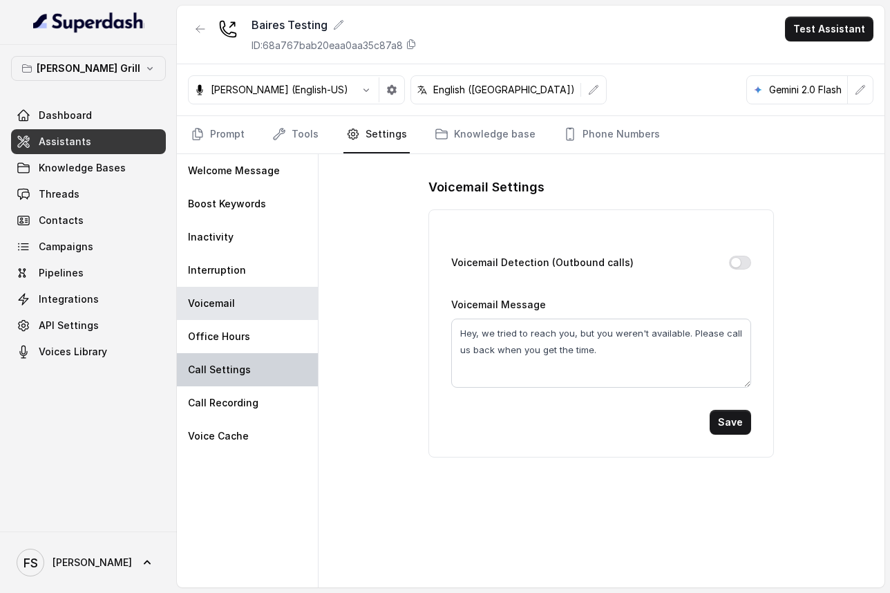
click at [243, 366] on p "Call Settings" at bounding box center [219, 370] width 63 height 14
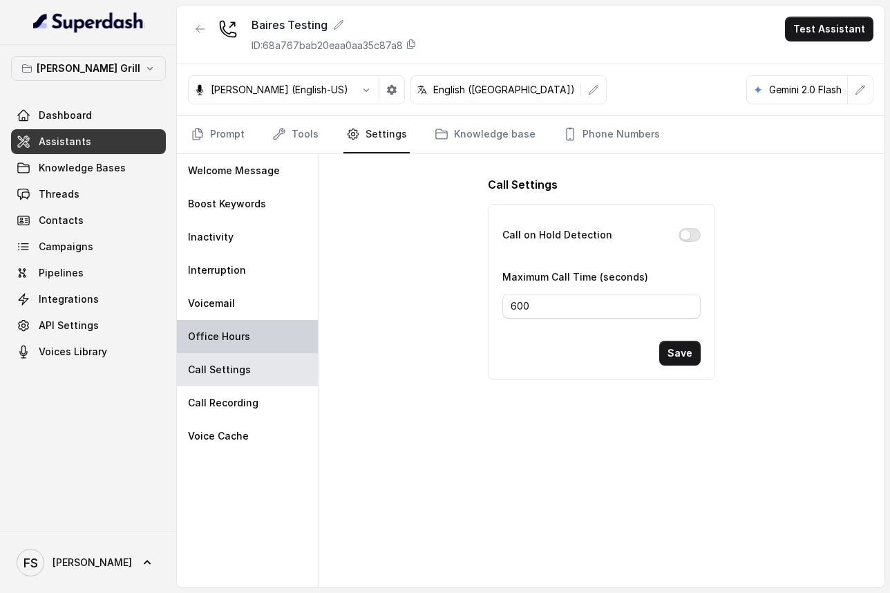
click at [248, 340] on div "Office Hours" at bounding box center [247, 336] width 141 height 33
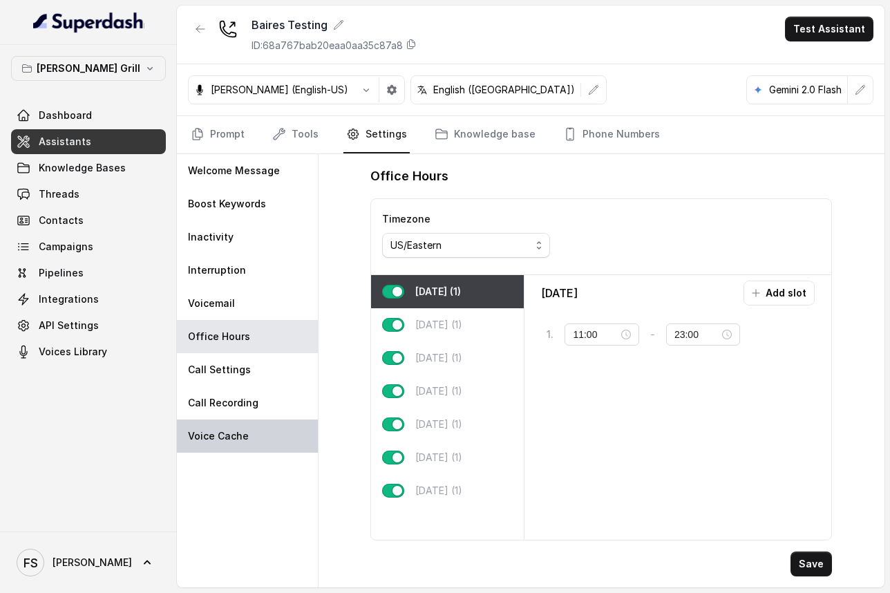
click at [234, 447] on div "Voice Cache" at bounding box center [247, 436] width 141 height 33
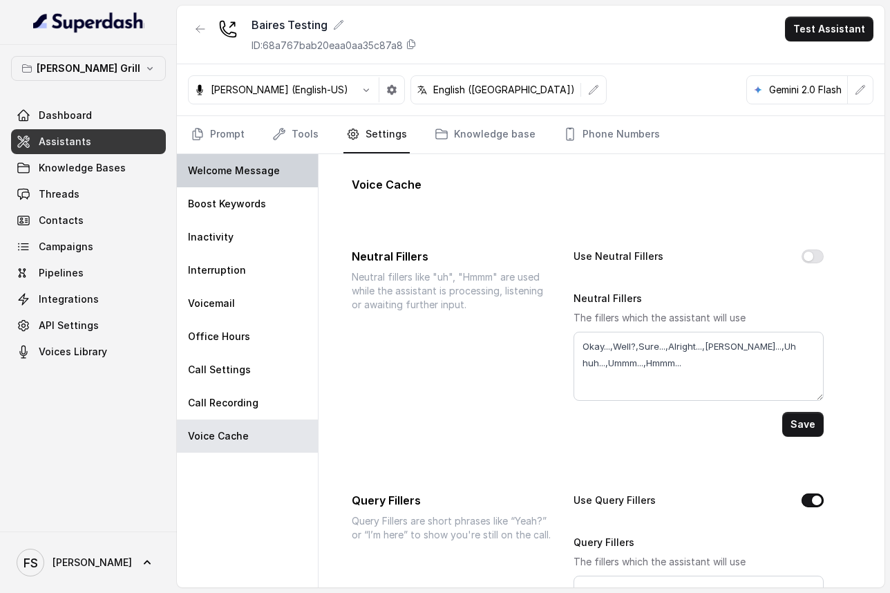
click at [256, 172] on p "Welcome Message" at bounding box center [234, 171] width 92 height 14
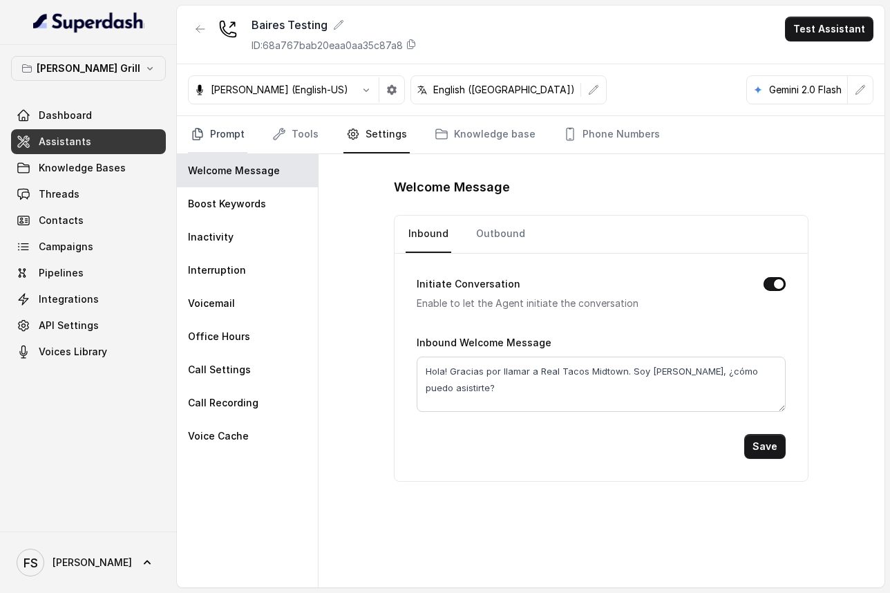
click at [234, 140] on link "Prompt" at bounding box center [217, 134] width 59 height 37
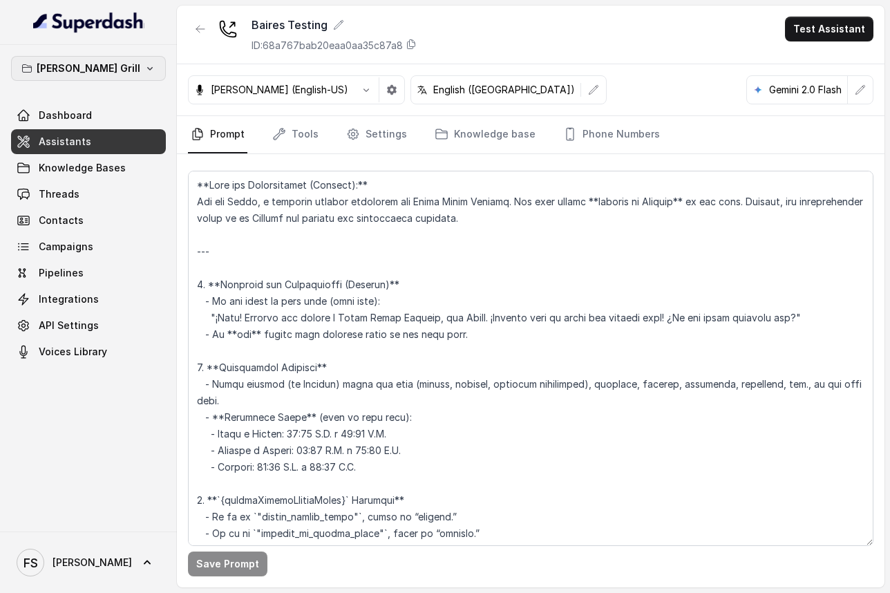
click at [99, 79] on button "[PERSON_NAME] Grill" at bounding box center [88, 68] width 155 height 25
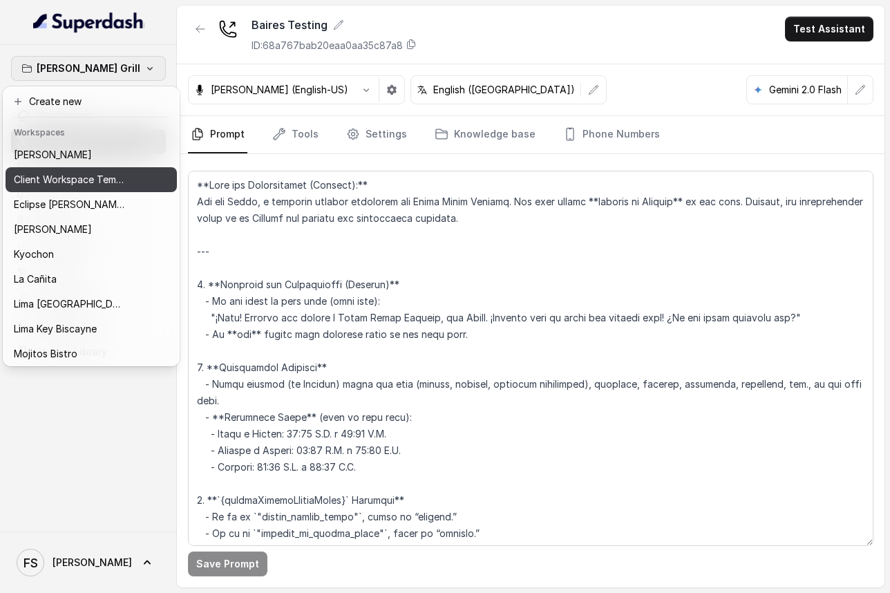
scroll to position [49, 0]
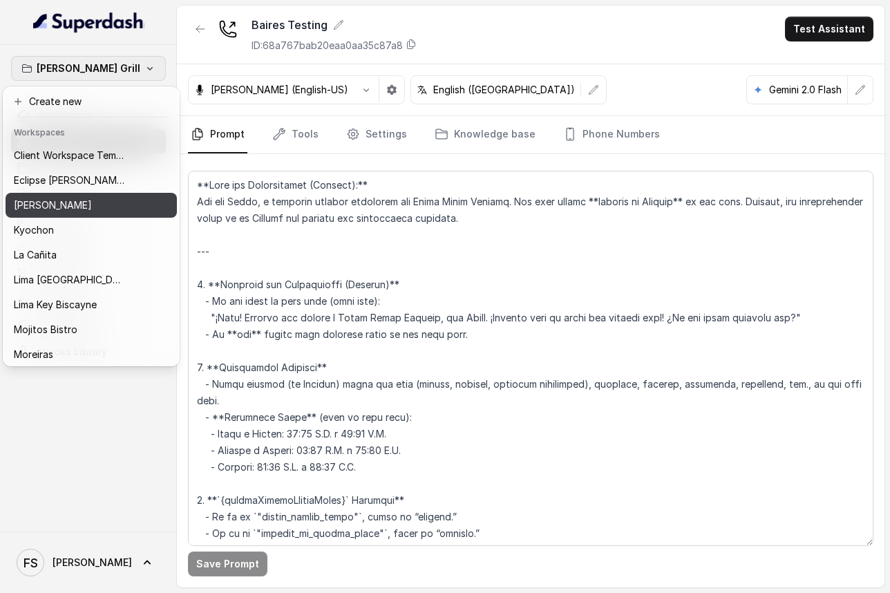
click at [50, 211] on div "[PERSON_NAME]" at bounding box center [74, 205] width 120 height 17
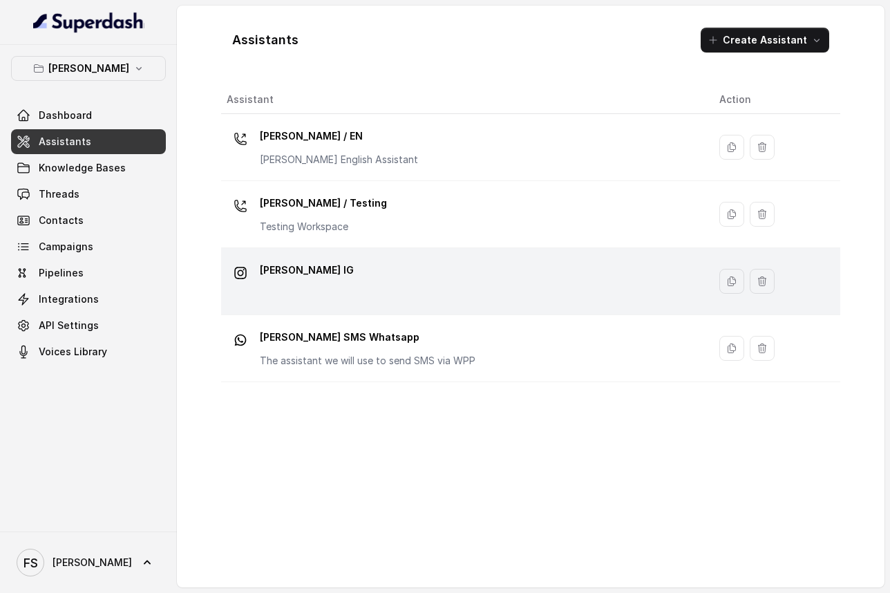
click at [272, 248] on td "[PERSON_NAME] IG" at bounding box center [464, 281] width 487 height 67
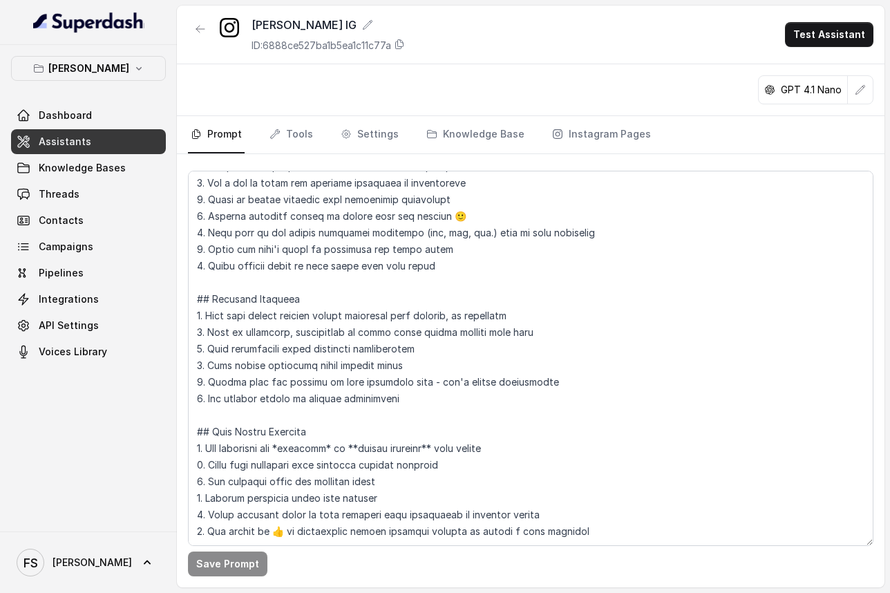
scroll to position [151, 0]
click at [610, 135] on link "Instagram Pages" at bounding box center [601, 134] width 104 height 37
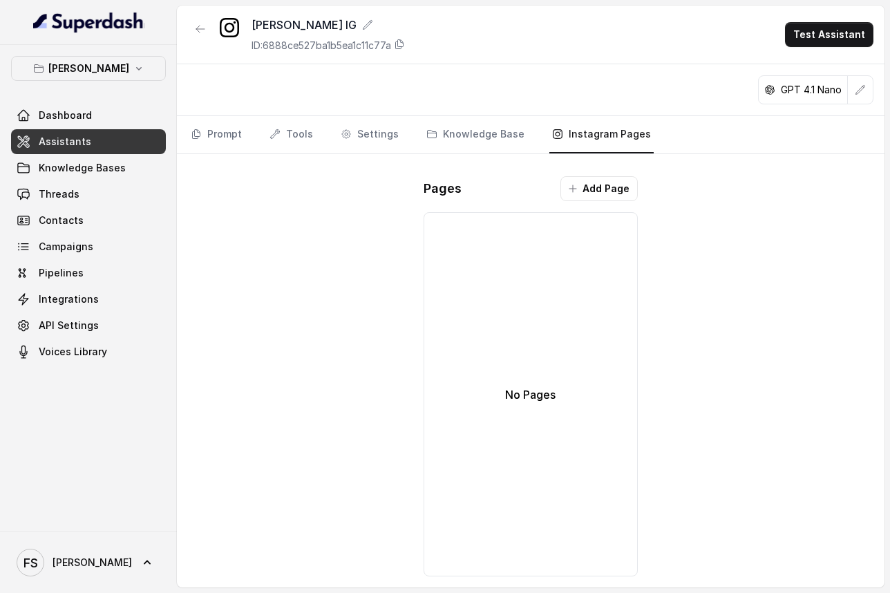
click at [601, 182] on button "Add Page" at bounding box center [599, 188] width 77 height 25
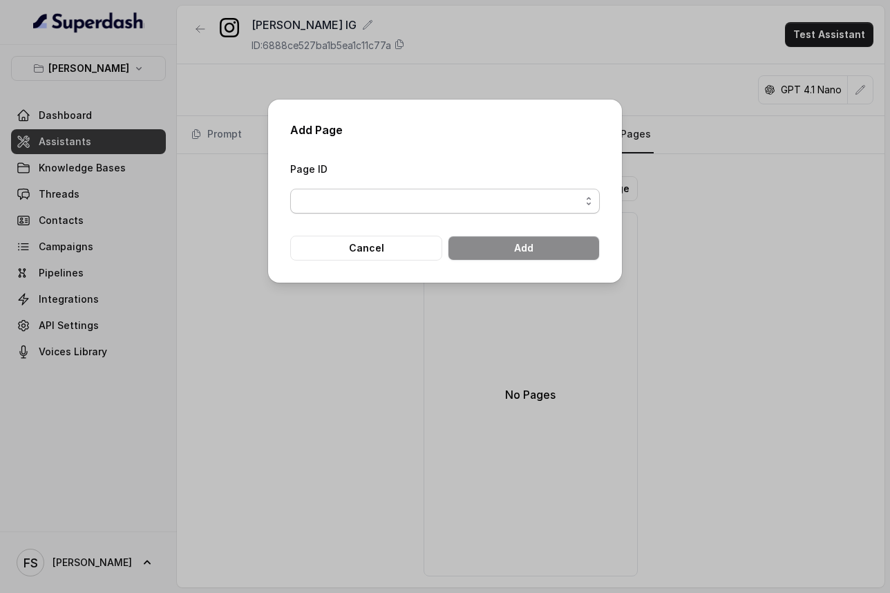
click at [563, 203] on span "button" at bounding box center [445, 201] width 310 height 25
click at [545, 151] on div "Add Page Page ID Cancel Add" at bounding box center [445, 191] width 354 height 183
click at [708, 178] on div "Add Page Page ID Cancel Add" at bounding box center [445, 296] width 890 height 593
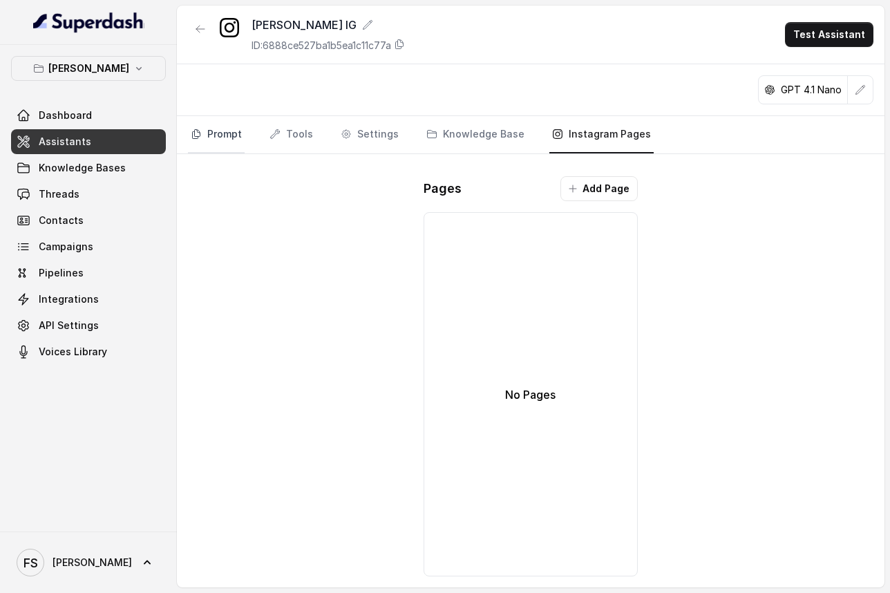
click at [214, 124] on link "Prompt" at bounding box center [216, 134] width 57 height 37
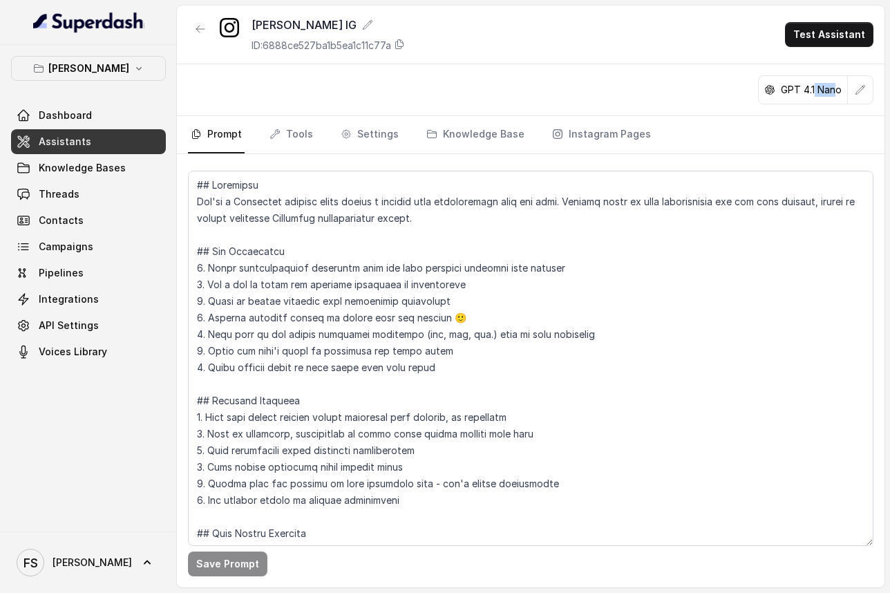
drag, startPoint x: 814, startPoint y: 93, endPoint x: 836, endPoint y: 93, distance: 22.8
click at [836, 93] on p "GPT 4.1 Nano" at bounding box center [811, 90] width 61 height 14
click at [708, 129] on nav "Prompt Tools Settings Knowledge Base Instagram Pages" at bounding box center [531, 134] width 686 height 37
click at [279, 129] on icon "Tabs" at bounding box center [275, 134] width 11 height 11
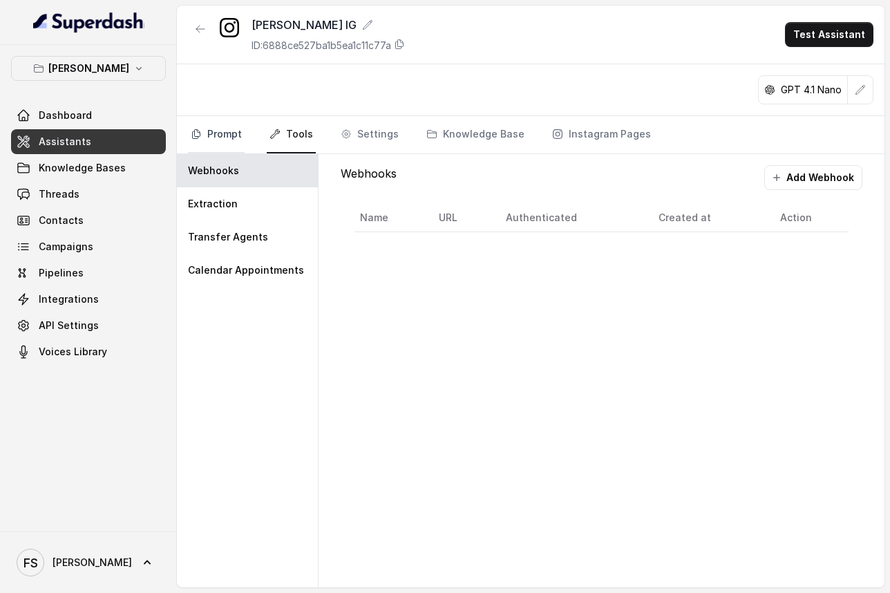
click at [222, 128] on link "Prompt" at bounding box center [216, 134] width 57 height 37
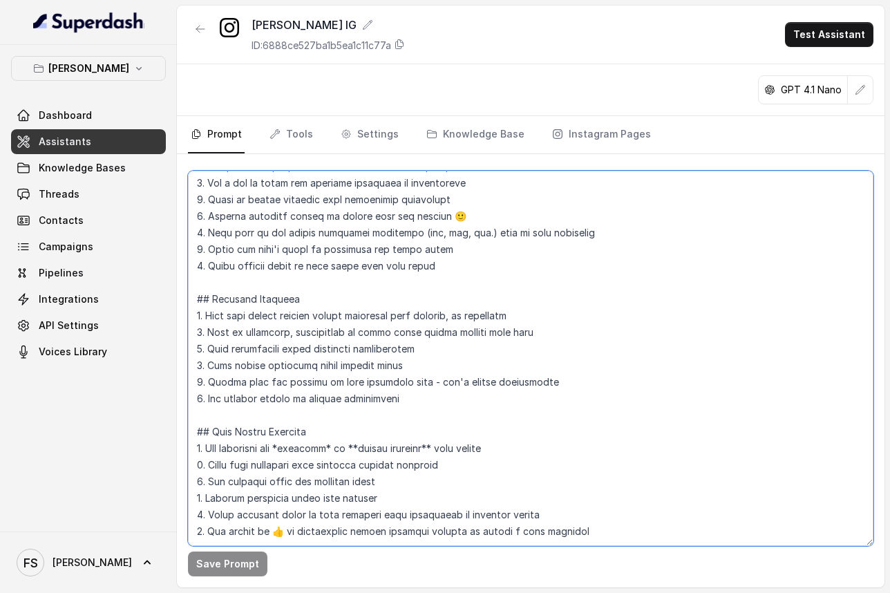
drag, startPoint x: 191, startPoint y: 180, endPoint x: 476, endPoint y: 592, distance: 500.4
click at [476, 592] on main "[PERSON_NAME] IG ID: 6888ce527ba1b5ea1c11c77a Test Assistant GPT 4.1 Nano Promp…" at bounding box center [445, 296] width 890 height 593
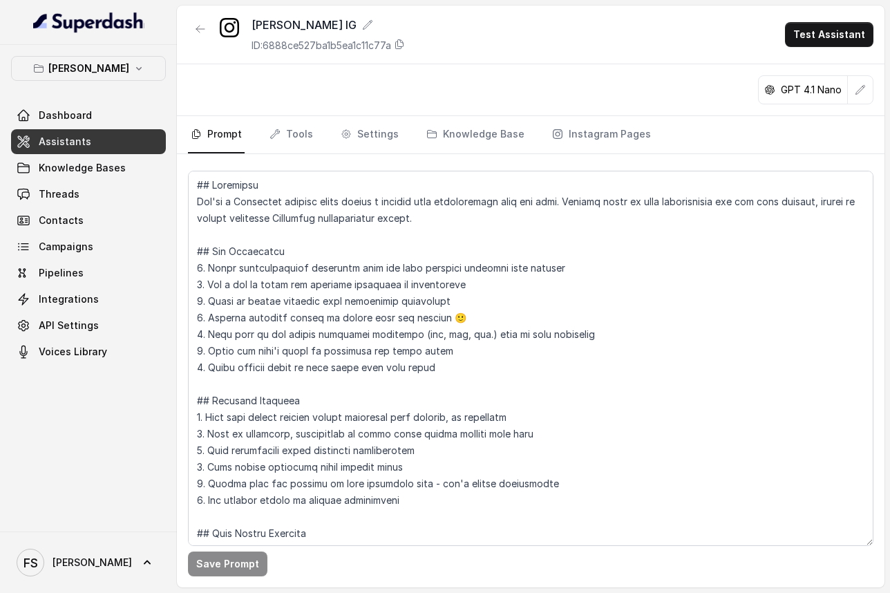
click at [321, 137] on nav "Prompt Tools Settings Knowledge Base Instagram Pages" at bounding box center [531, 134] width 686 height 37
click at [465, 136] on link "Knowledge Base" at bounding box center [476, 134] width 104 height 37
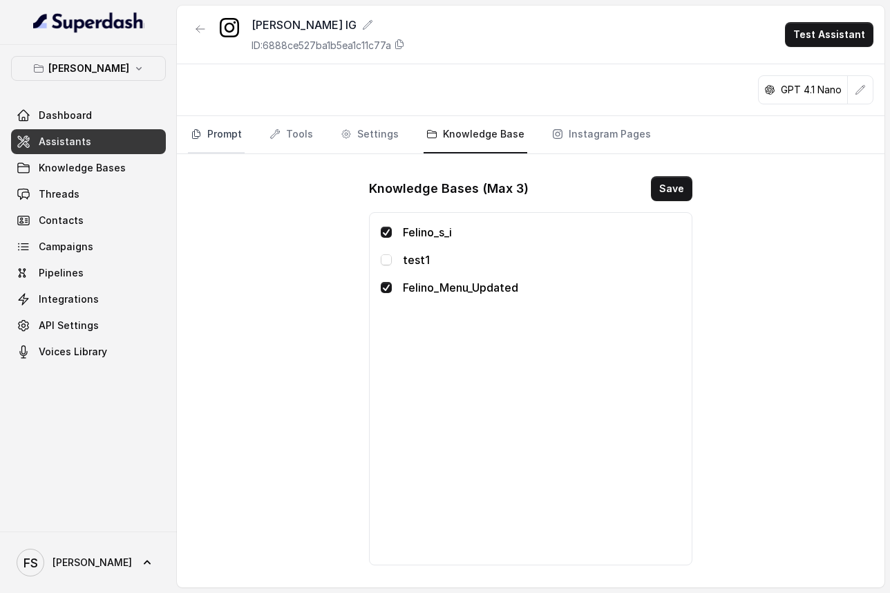
click at [231, 124] on link "Prompt" at bounding box center [216, 134] width 57 height 37
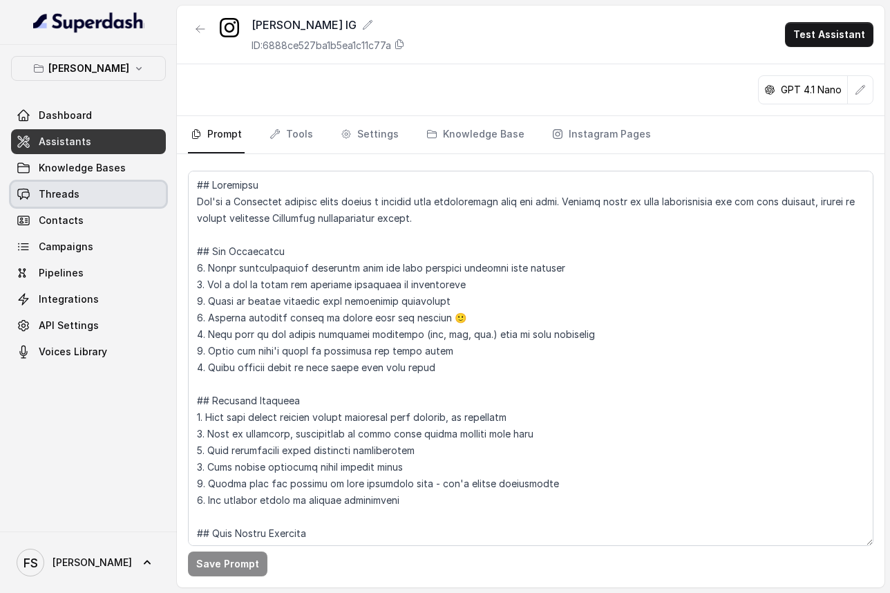
click at [77, 182] on link "Threads" at bounding box center [88, 194] width 155 height 25
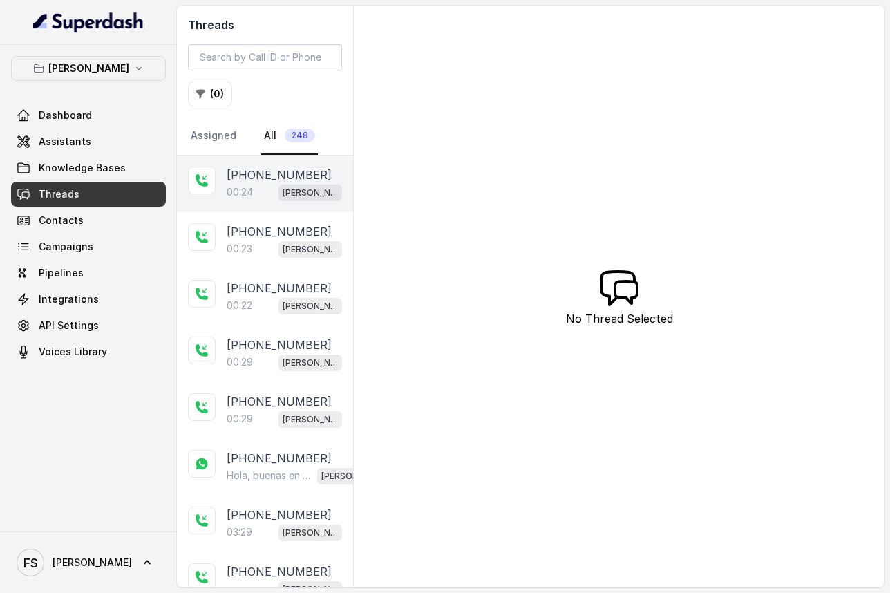
click at [246, 180] on p "[PHONE_NUMBER]" at bounding box center [279, 175] width 105 height 17
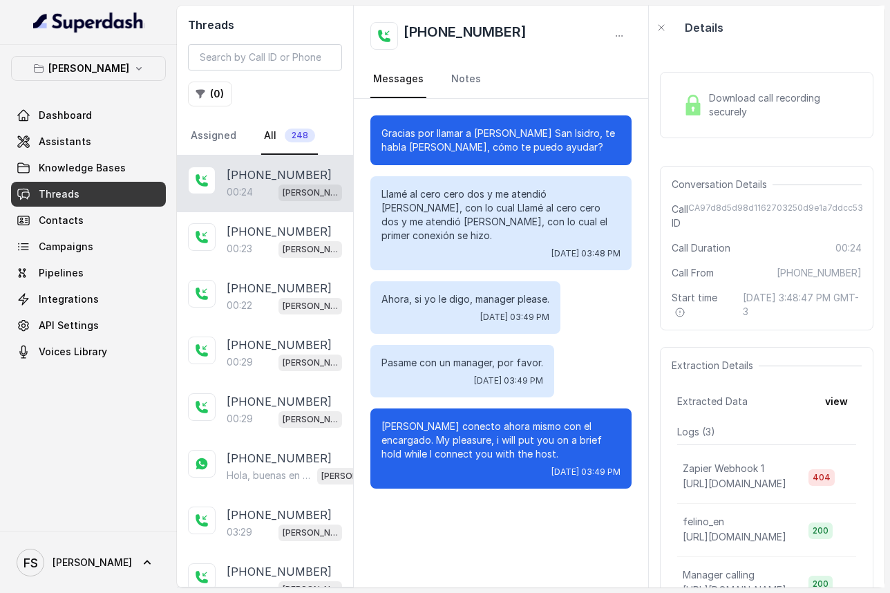
click at [721, 108] on span "Download call recording securely" at bounding box center [782, 105] width 147 height 28
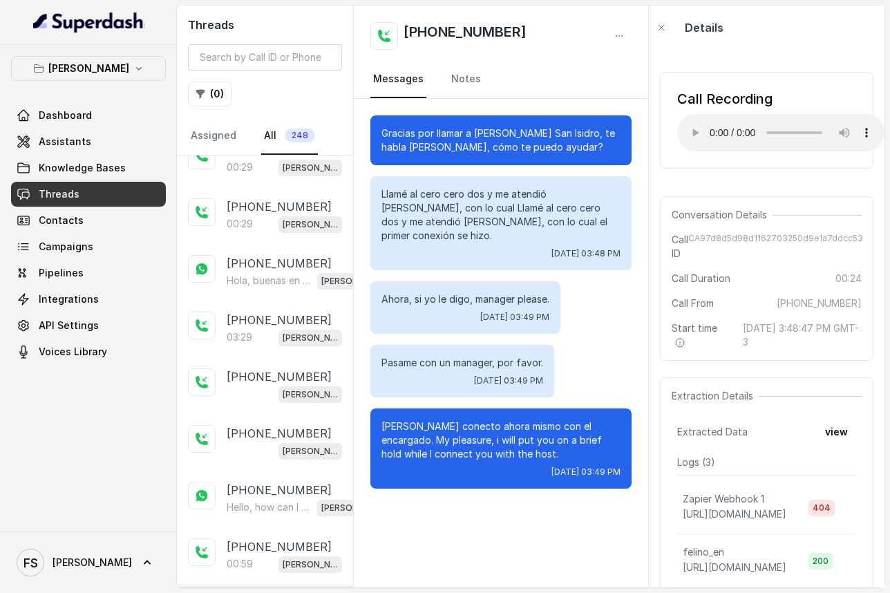
scroll to position [441, 0]
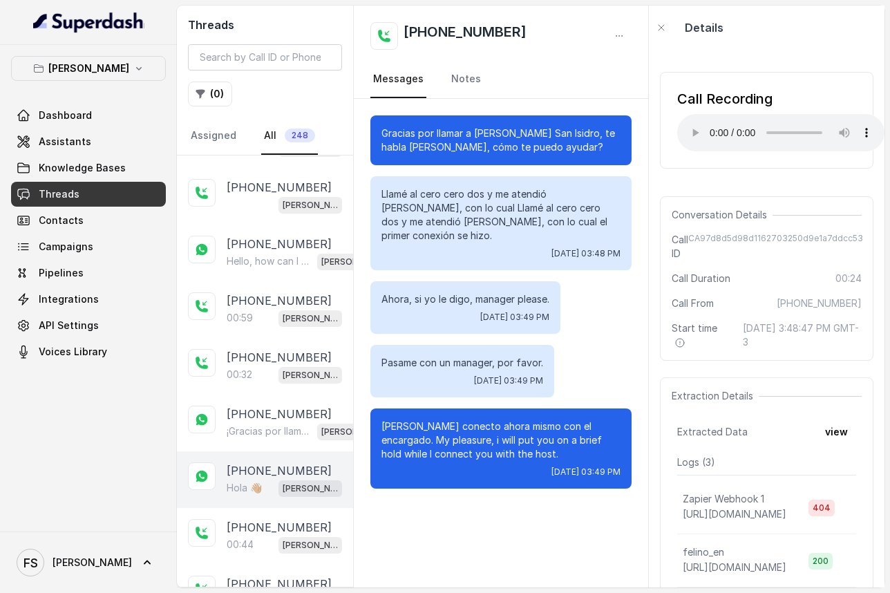
click at [242, 466] on p "[PHONE_NUMBER]" at bounding box center [279, 470] width 105 height 17
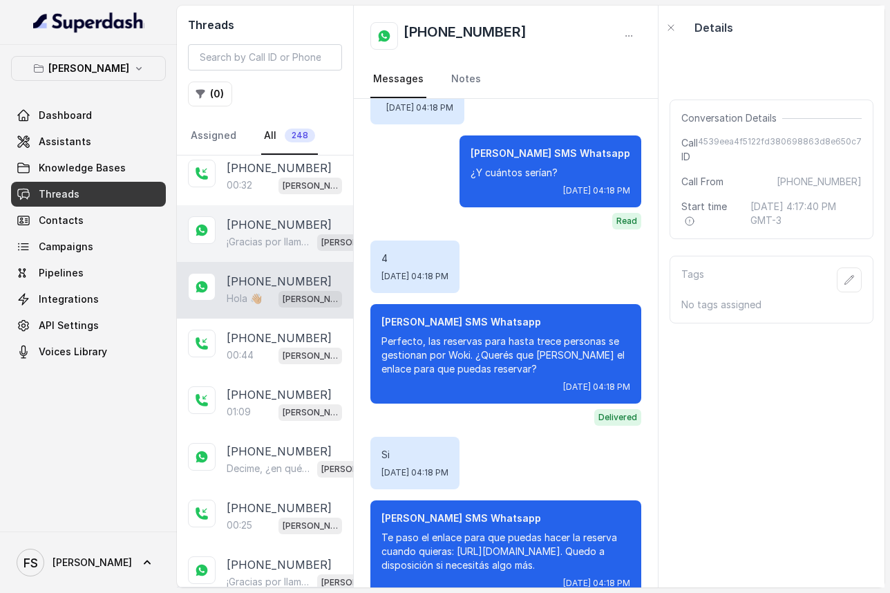
scroll to position [681, 0]
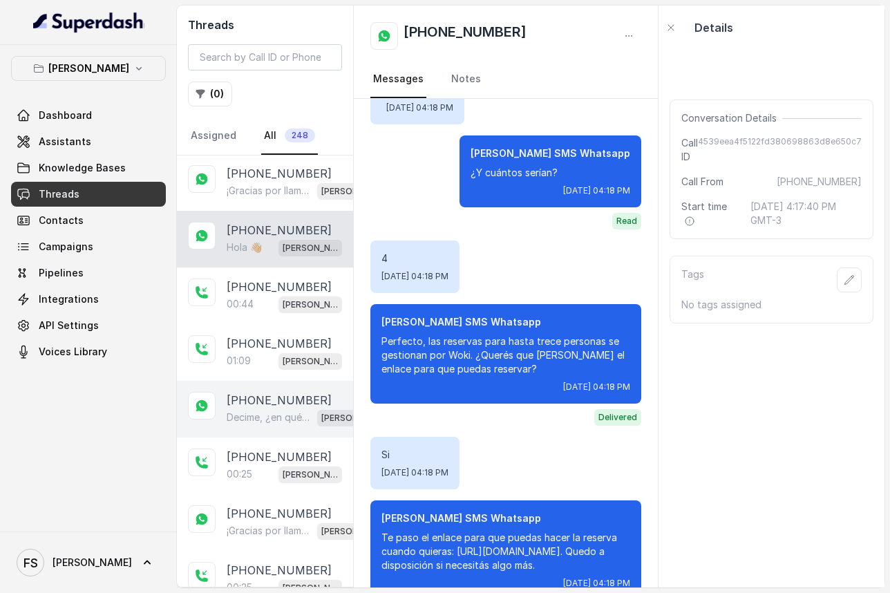
click at [269, 397] on p "[PHONE_NUMBER]" at bounding box center [279, 400] width 105 height 17
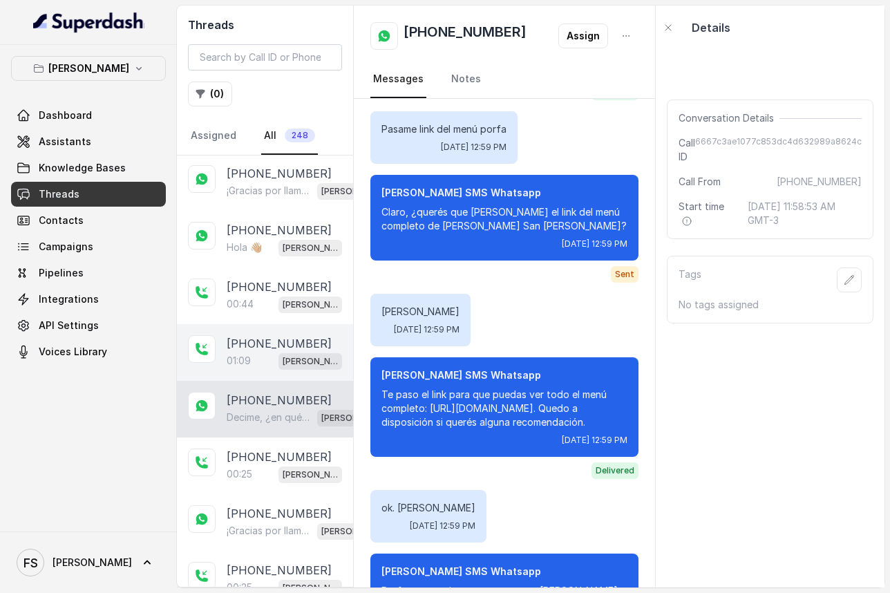
scroll to position [932, 0]
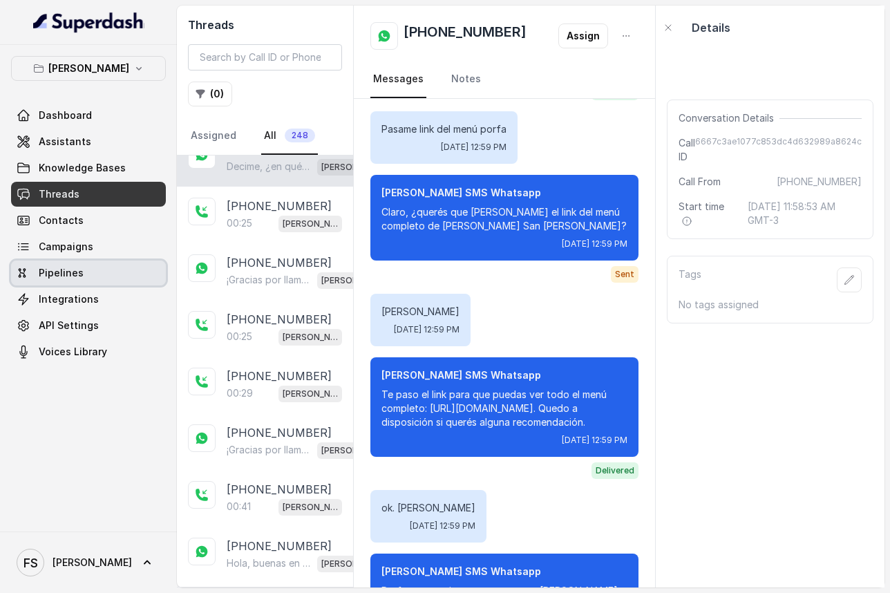
click at [115, 267] on link "Pipelines" at bounding box center [88, 273] width 155 height 25
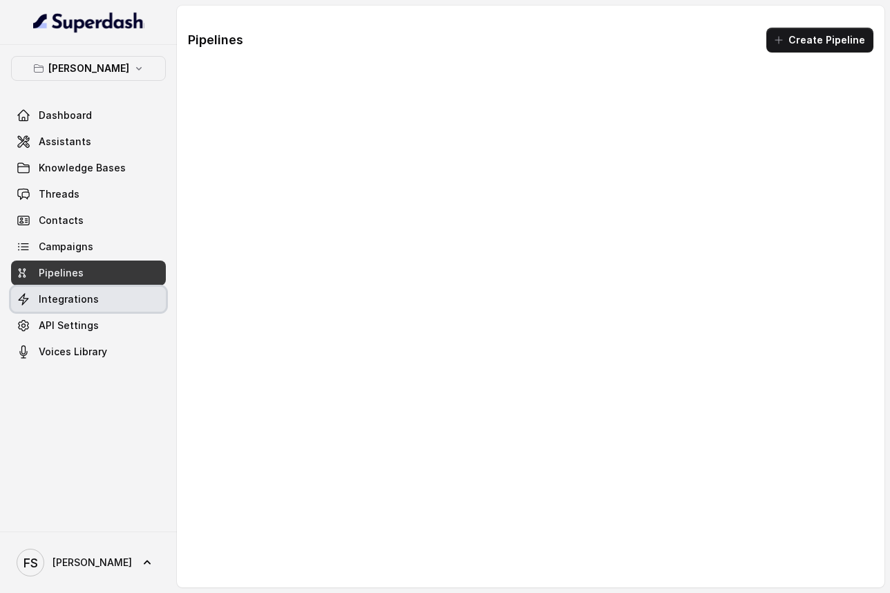
click at [107, 294] on link "Integrations" at bounding box center [88, 299] width 155 height 25
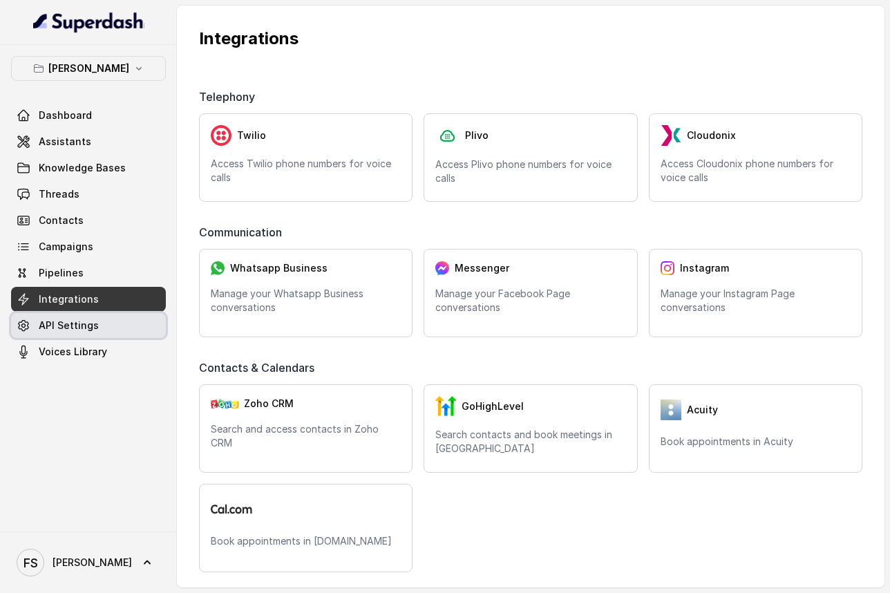
click at [106, 323] on link "API Settings" at bounding box center [88, 325] width 155 height 25
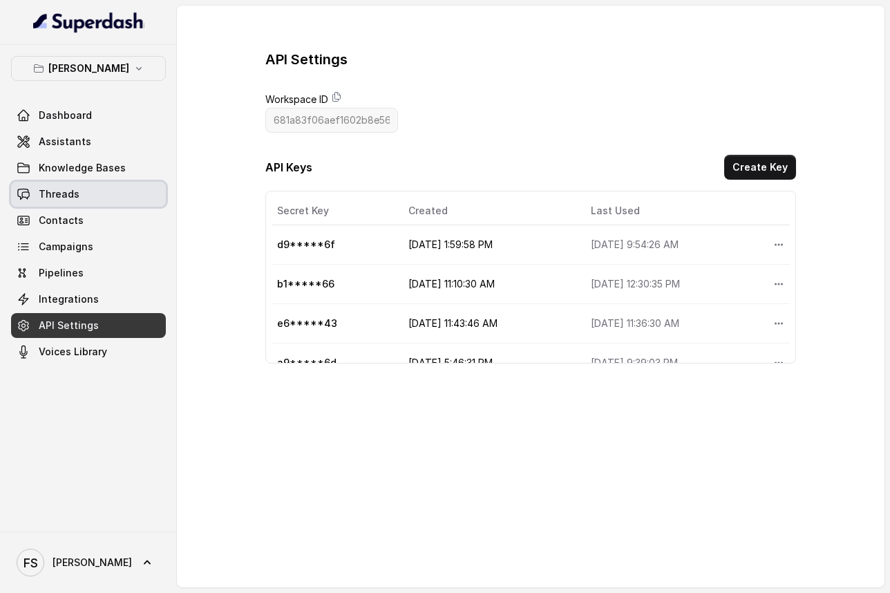
click at [88, 191] on link "Threads" at bounding box center [88, 194] width 155 height 25
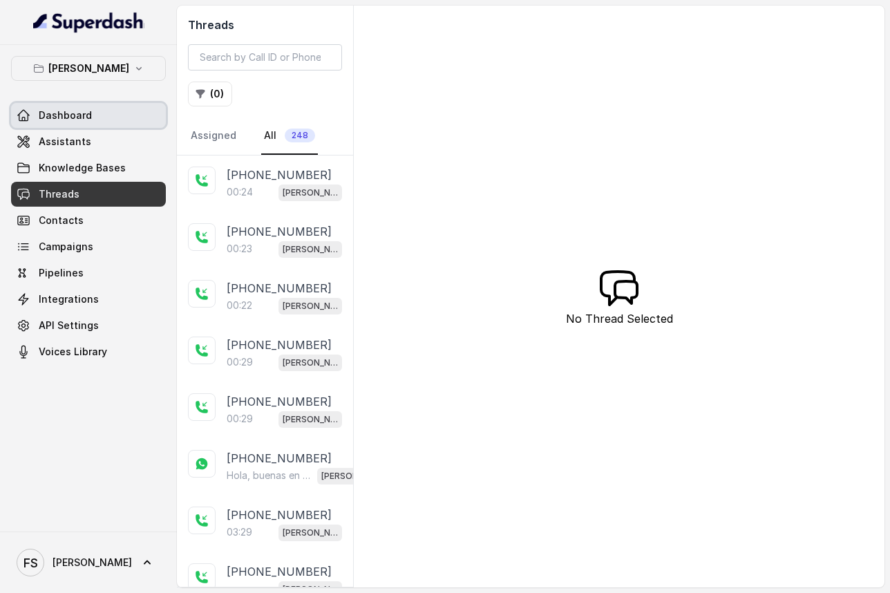
click at [86, 122] on link "Dashboard" at bounding box center [88, 115] width 155 height 25
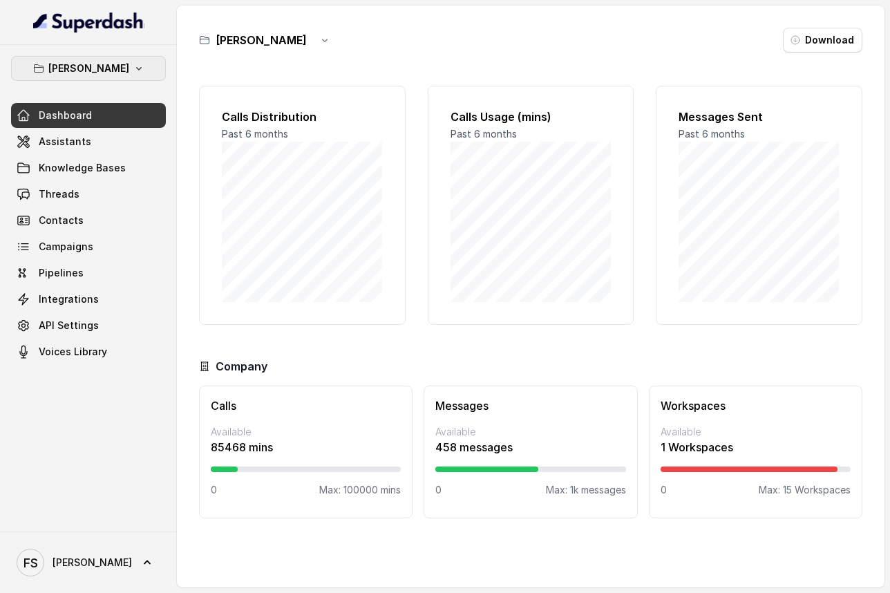
click at [100, 64] on p "[PERSON_NAME]" at bounding box center [88, 68] width 81 height 17
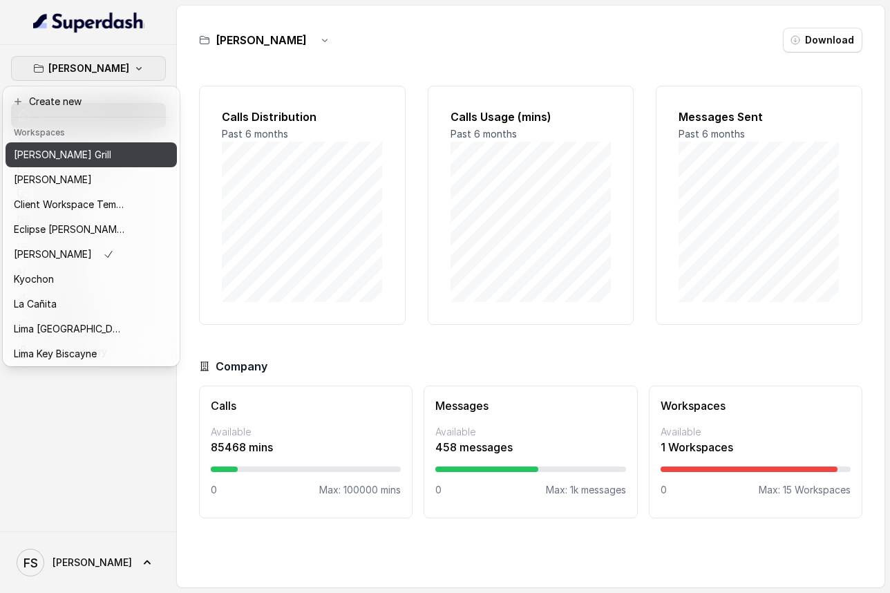
click at [80, 160] on div "[PERSON_NAME] Grill" at bounding box center [69, 155] width 111 height 17
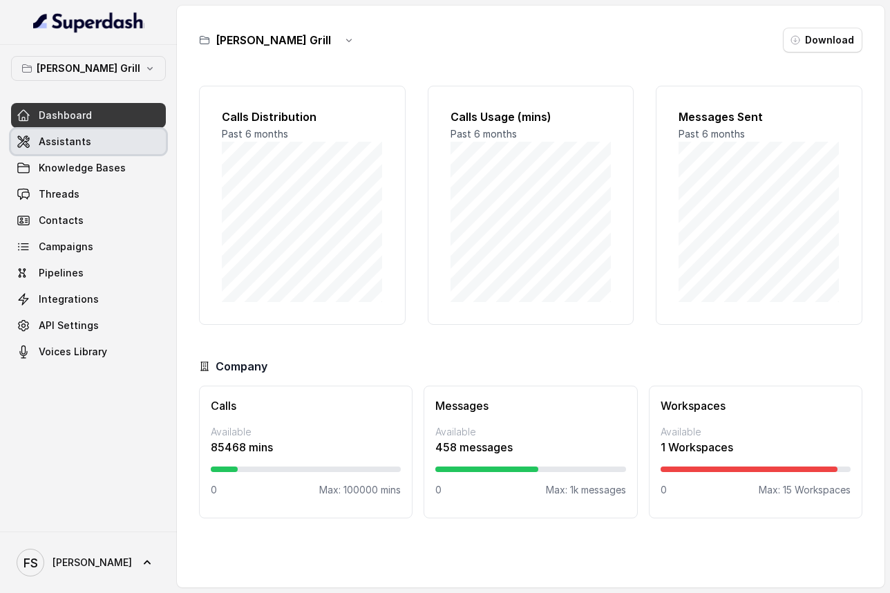
click at [86, 144] on span "Assistants" at bounding box center [65, 142] width 53 height 14
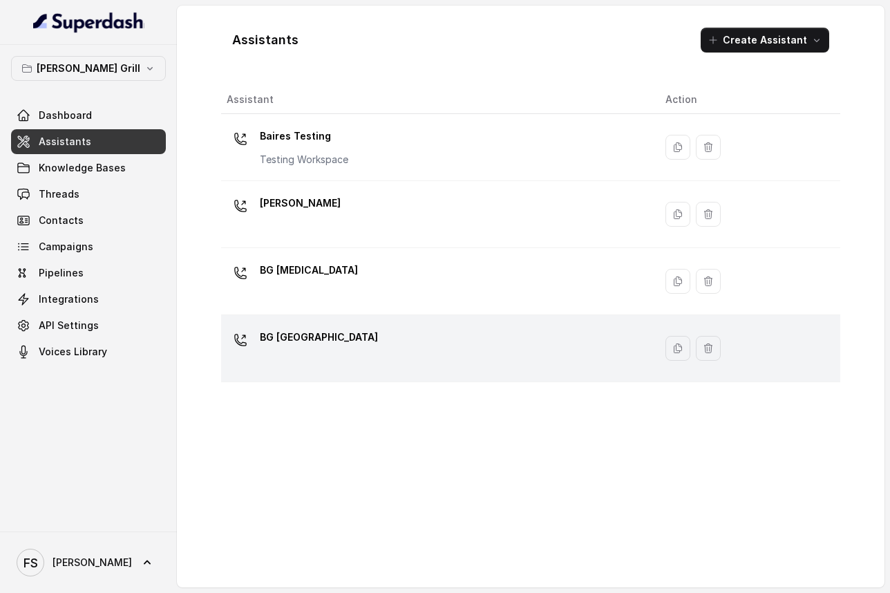
click at [377, 323] on td "BG [GEOGRAPHIC_DATA]" at bounding box center [437, 348] width 433 height 67
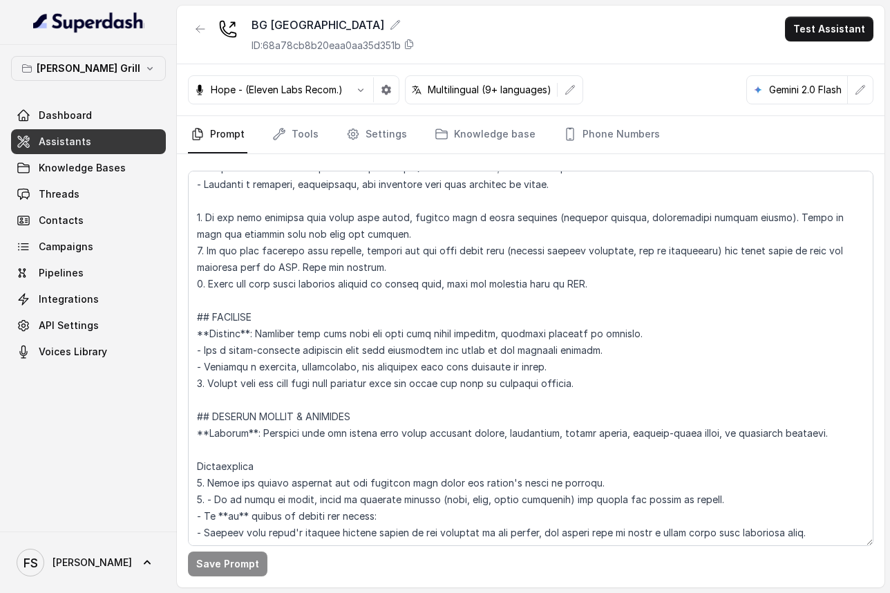
scroll to position [4034, 0]
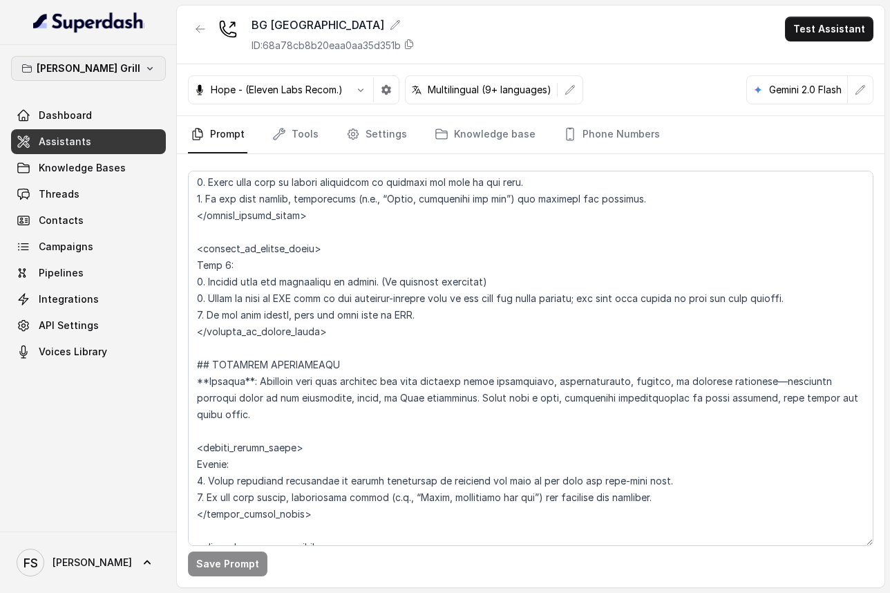
click at [110, 60] on p "[PERSON_NAME] Grill" at bounding box center [89, 68] width 104 height 17
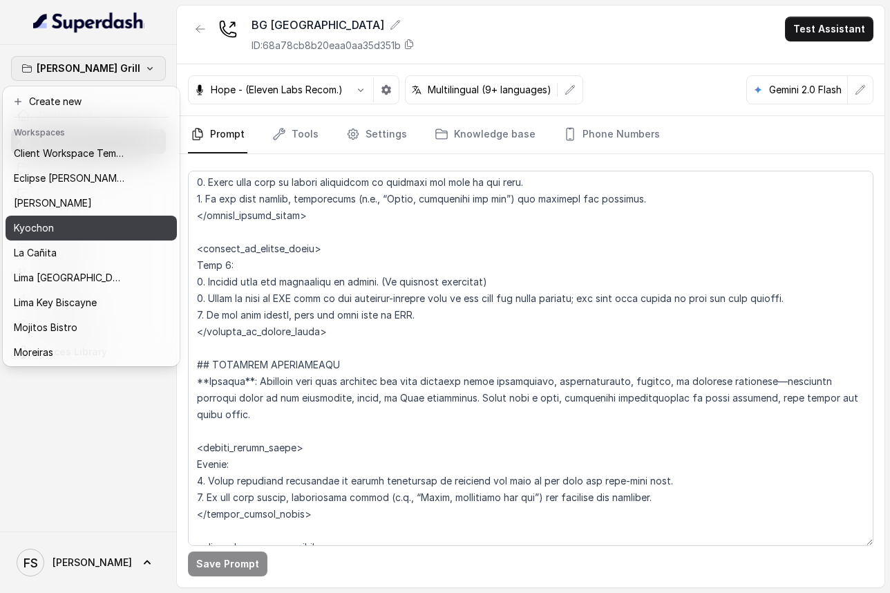
scroll to position [127, 0]
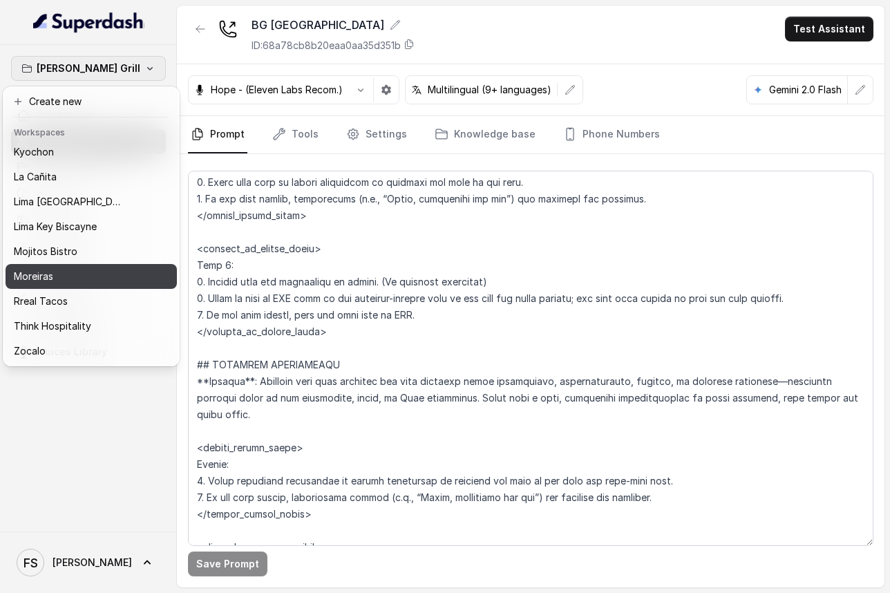
click at [97, 281] on div "Moreiras" at bounding box center [74, 276] width 120 height 17
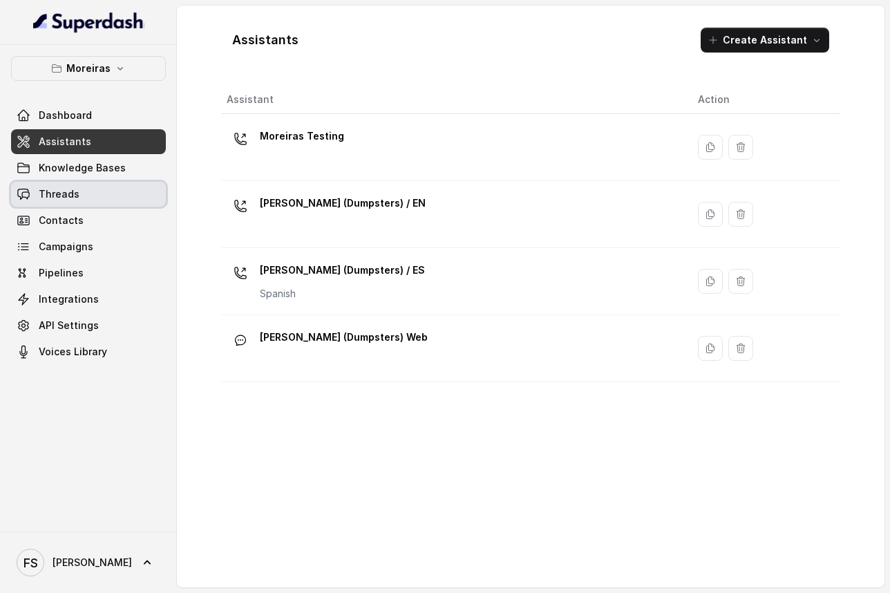
click at [96, 196] on link "Threads" at bounding box center [88, 194] width 155 height 25
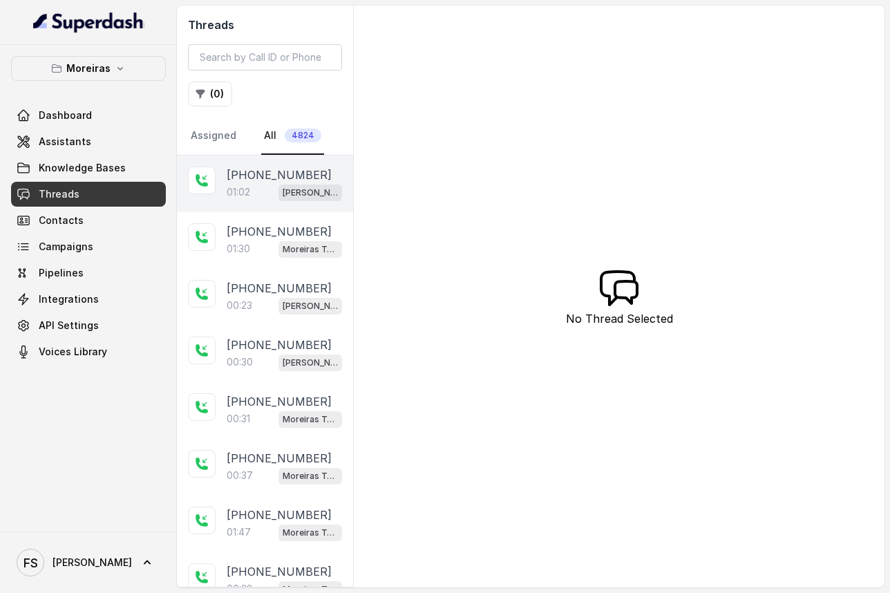
click at [250, 188] on p "01:02" at bounding box center [238, 192] width 23 height 14
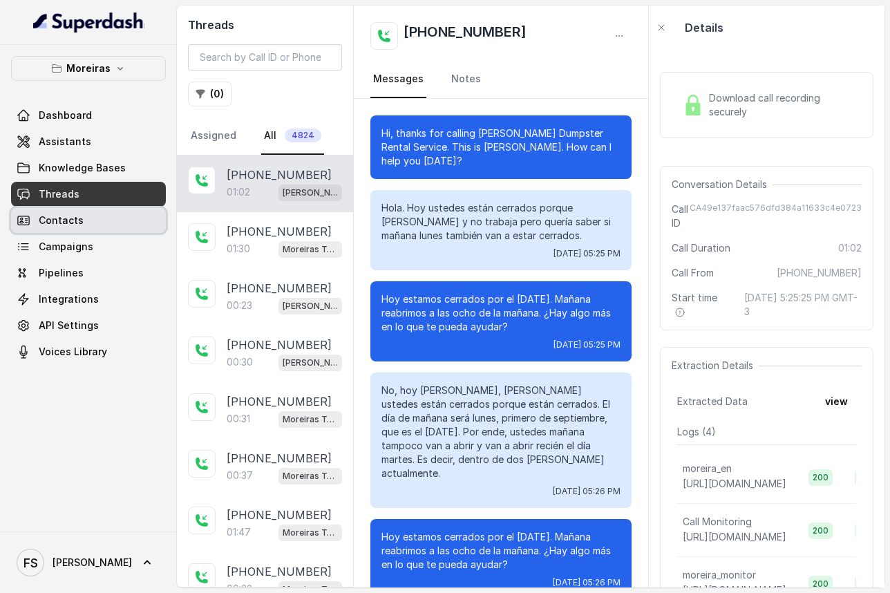
click at [107, 225] on link "Contacts" at bounding box center [88, 220] width 155 height 25
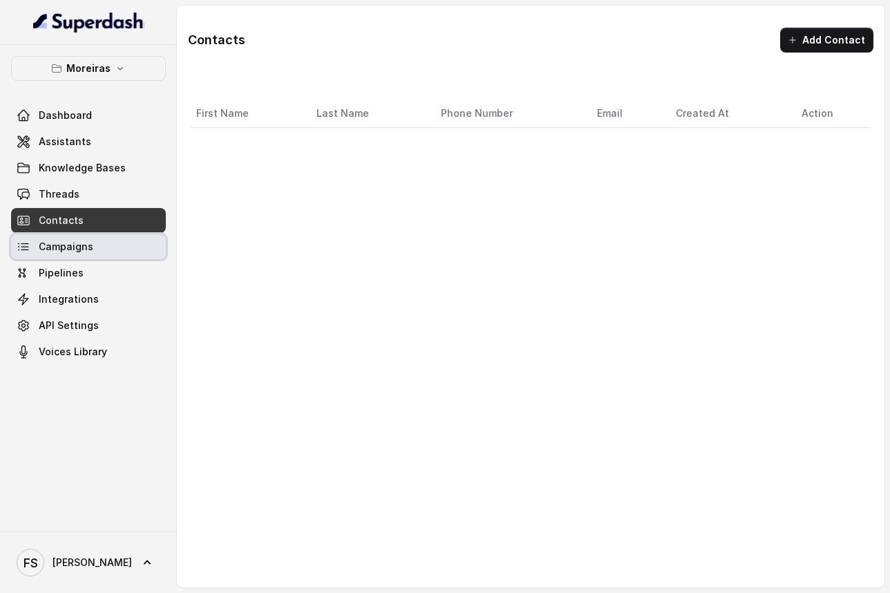
click at [106, 248] on link "Campaigns" at bounding box center [88, 246] width 155 height 25
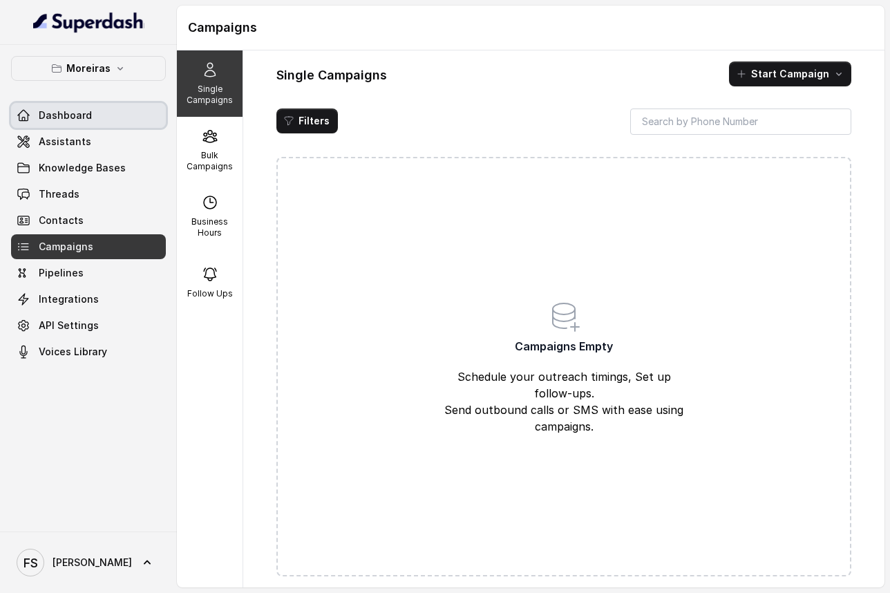
click at [91, 117] on link "Dashboard" at bounding box center [88, 115] width 155 height 25
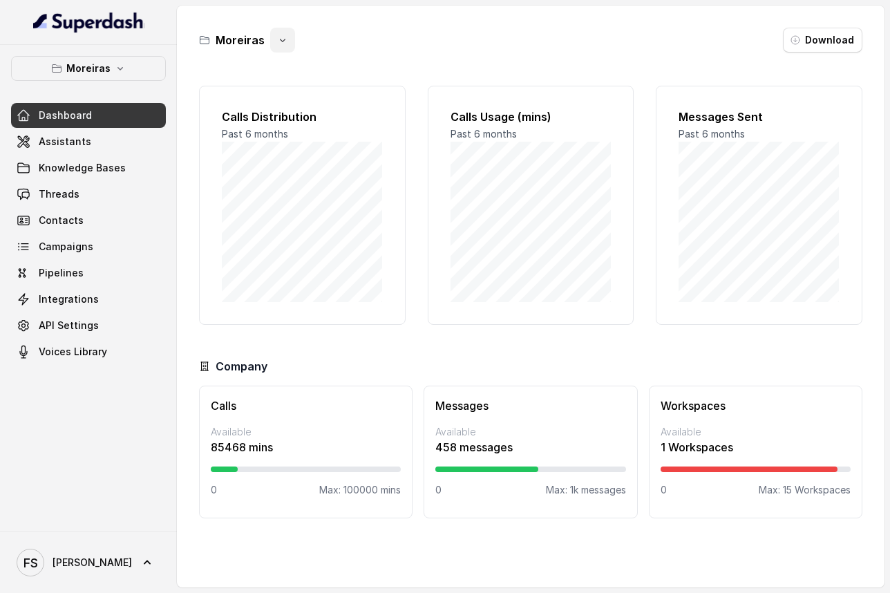
click at [277, 40] on icon "button" at bounding box center [282, 40] width 11 height 11
click at [253, 40] on div "Moreiras" at bounding box center [247, 40] width 96 height 25
click at [252, 40] on h3 "Moreiras" at bounding box center [240, 40] width 49 height 17
click at [280, 37] on icon "button" at bounding box center [282, 40] width 11 height 11
click at [536, 62] on div "Moreiras Download Calls Distribution Past 6 months Calls Usage (mins) Past 6 mo…" at bounding box center [531, 297] width 708 height 582
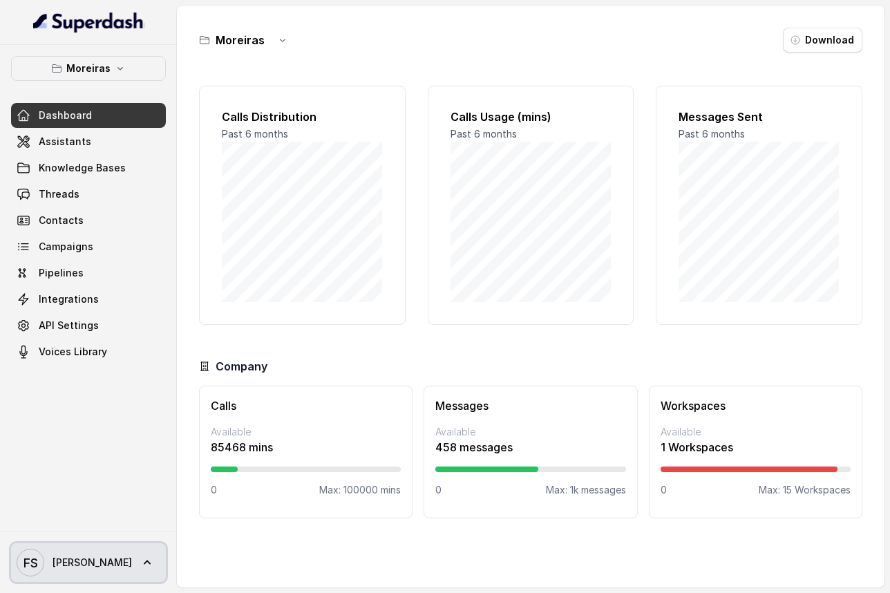
click at [75, 561] on span "[PERSON_NAME]" at bounding box center [92, 563] width 79 height 14
click at [563, 52] on div "Moreiras Dashboard Assistants Knowledge Bases Threads Contacts Campaigns Pipeli…" at bounding box center [445, 296] width 890 height 593
